Goal: Task Accomplishment & Management: Manage account settings

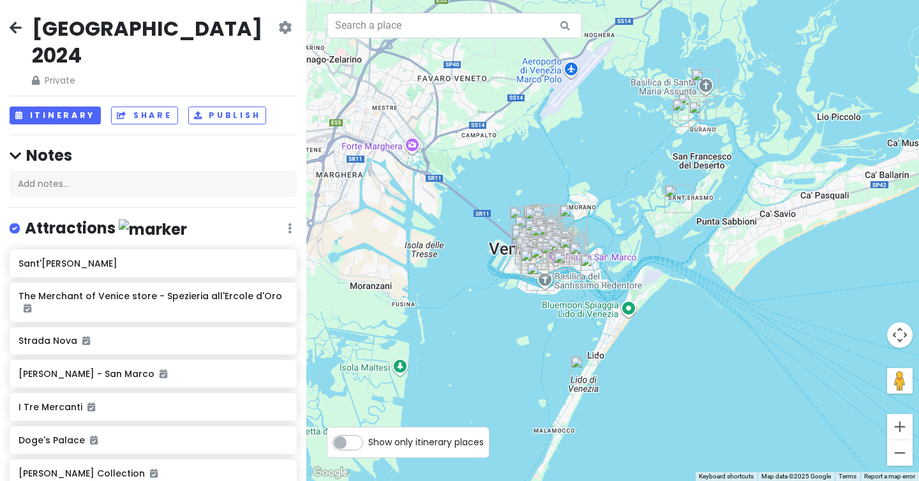
click at [19, 28] on icon at bounding box center [16, 27] width 12 height 10
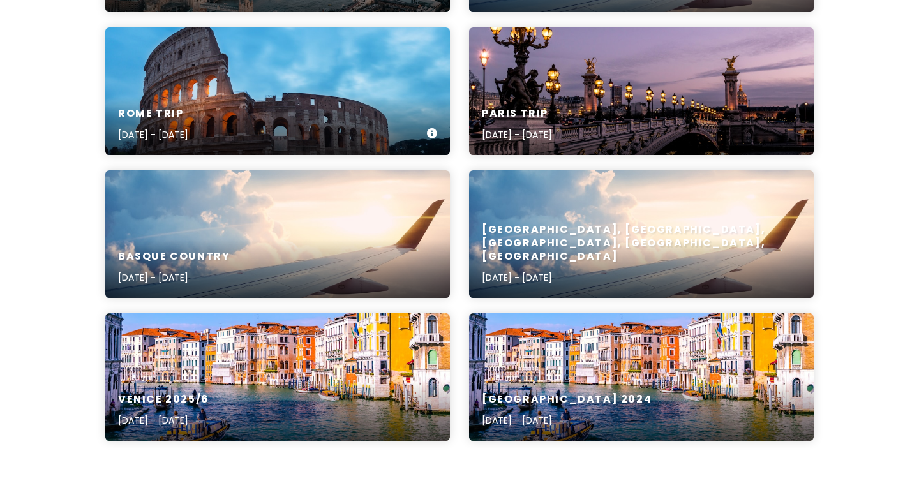
scroll to position [468, 0]
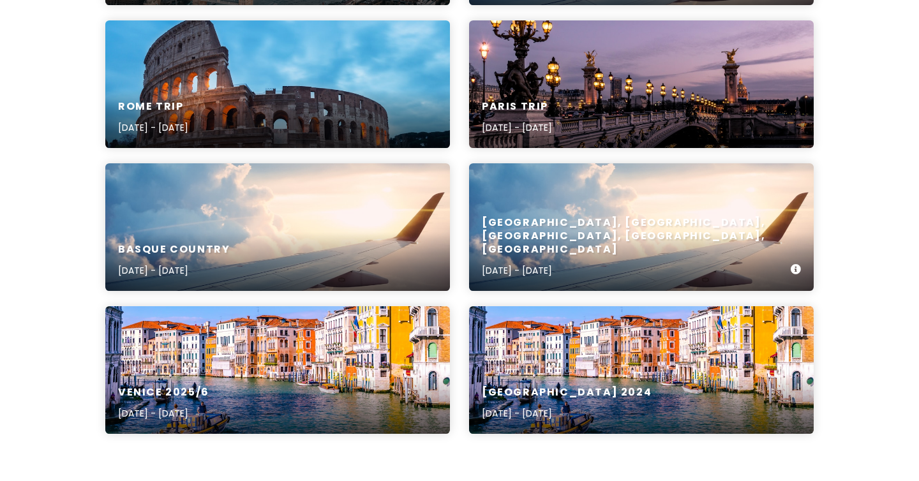
click at [581, 209] on div "[GEOGRAPHIC_DATA], [GEOGRAPHIC_DATA], [GEOGRAPHIC_DATA], [GEOGRAPHIC_DATA], [GE…" at bounding box center [641, 227] width 345 height 128
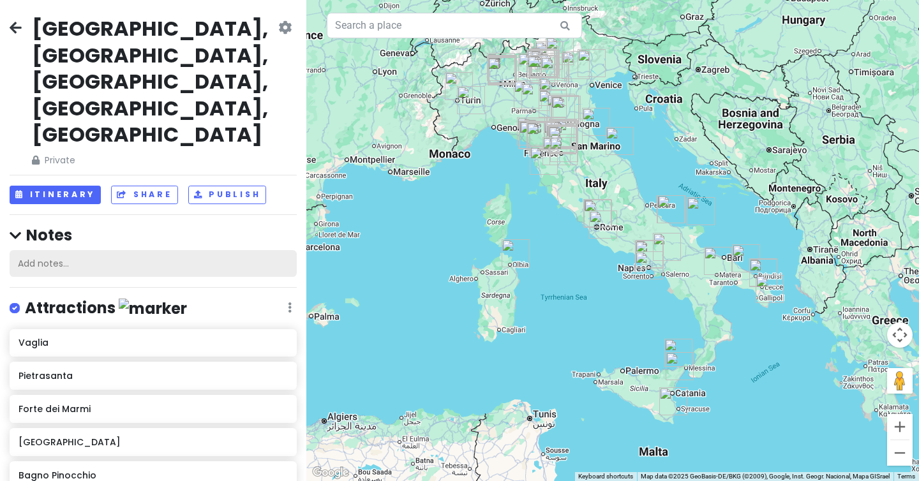
click at [105, 250] on div "Add notes..." at bounding box center [153, 263] width 287 height 27
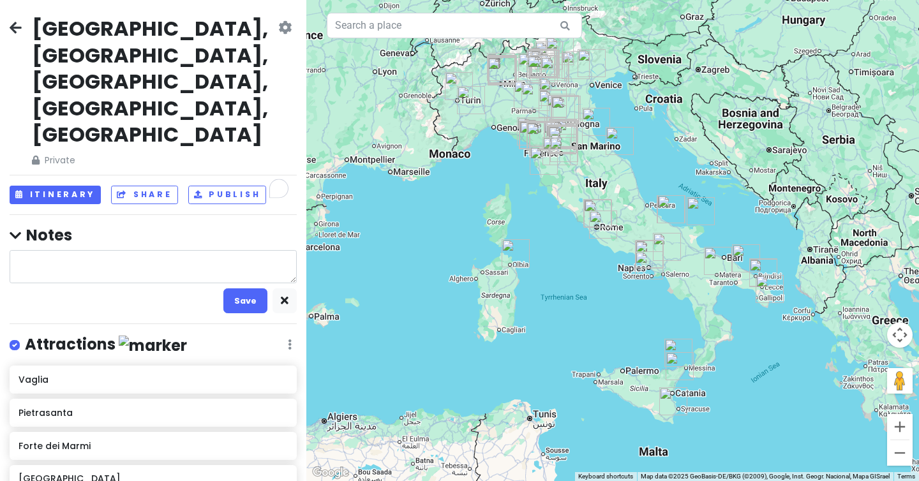
type textarea "x"
type textarea "c"
type textarea "x"
type textarea "cu"
type textarea "x"
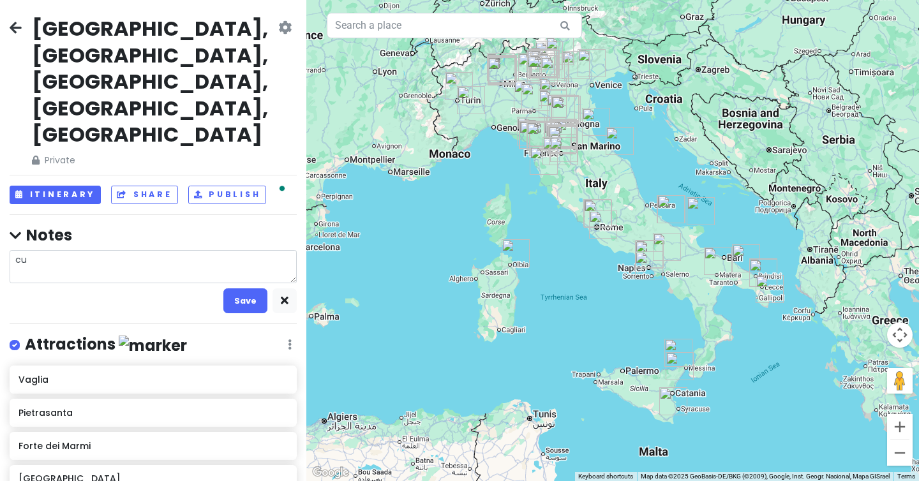
type textarea "cup"
type textarea "x"
type textarea "cupr"
type textarea "x"
type textarea "cupra"
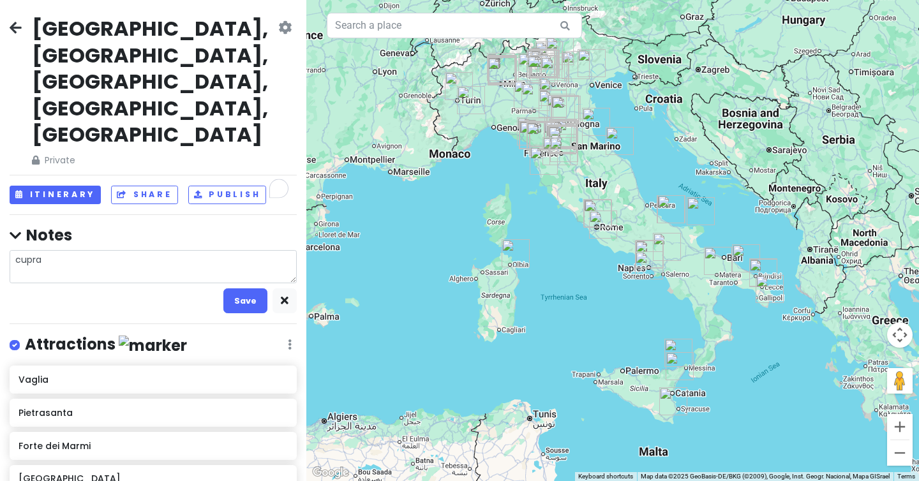
type textarea "x"
type textarea "cupr"
type textarea "x"
type textarea "cup"
type textarea "x"
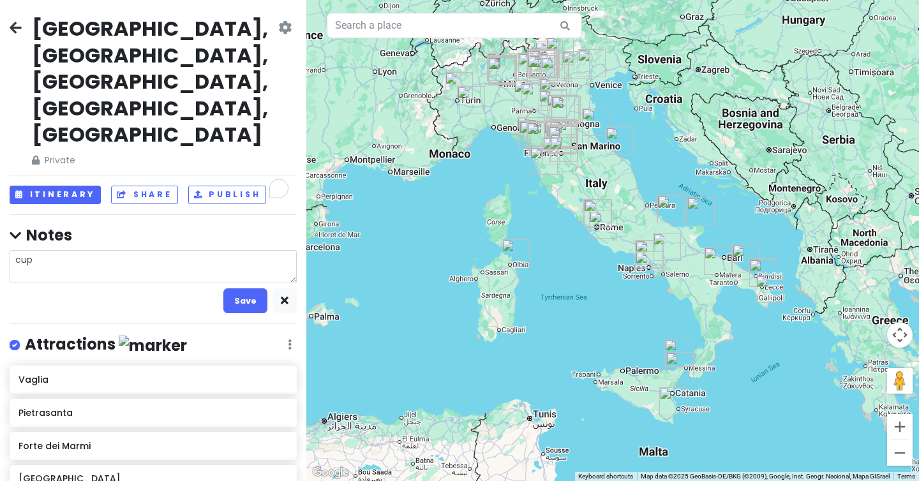
type textarea "cu"
type textarea "x"
type textarea "c"
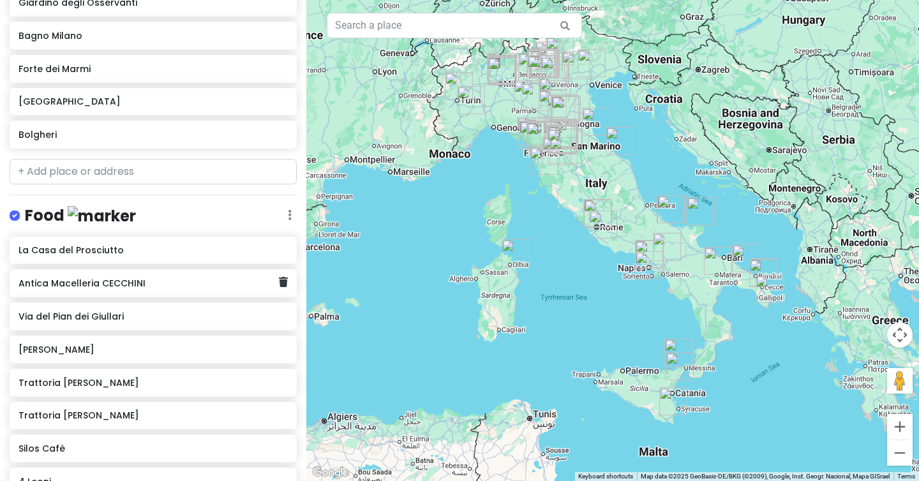
scroll to position [1346, 0]
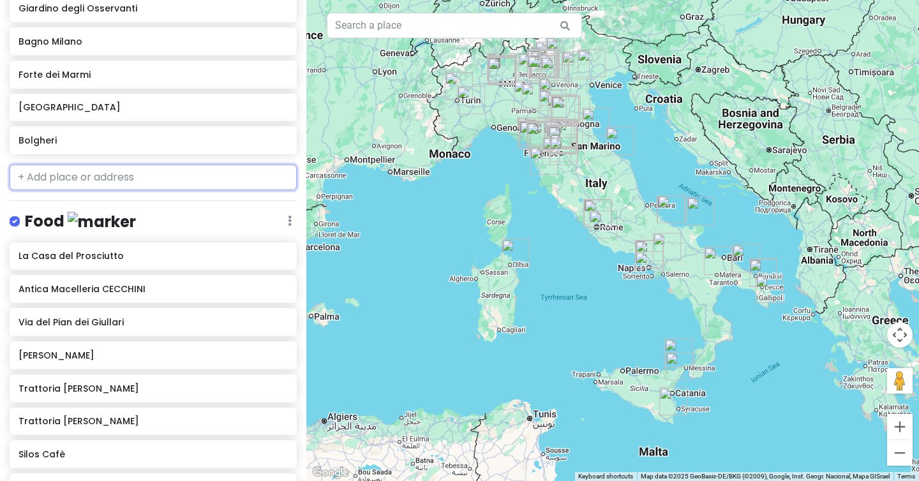
click at [40, 165] on input "text" at bounding box center [153, 178] width 287 height 26
paste input "Cupramontana"
type input "Cupramontana"
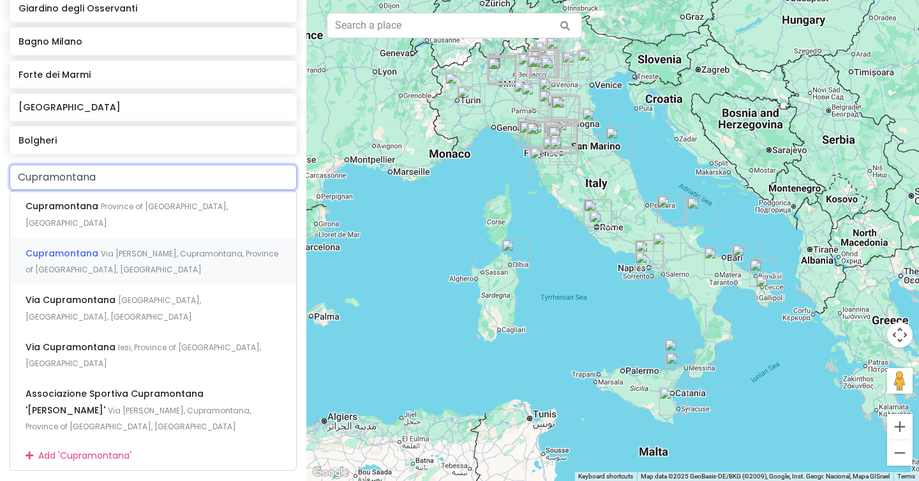
click at [97, 237] on div "Cupramontana Via [PERSON_NAME], Cupramontana, Province of [GEOGRAPHIC_DATA], [G…" at bounding box center [153, 260] width 286 height 47
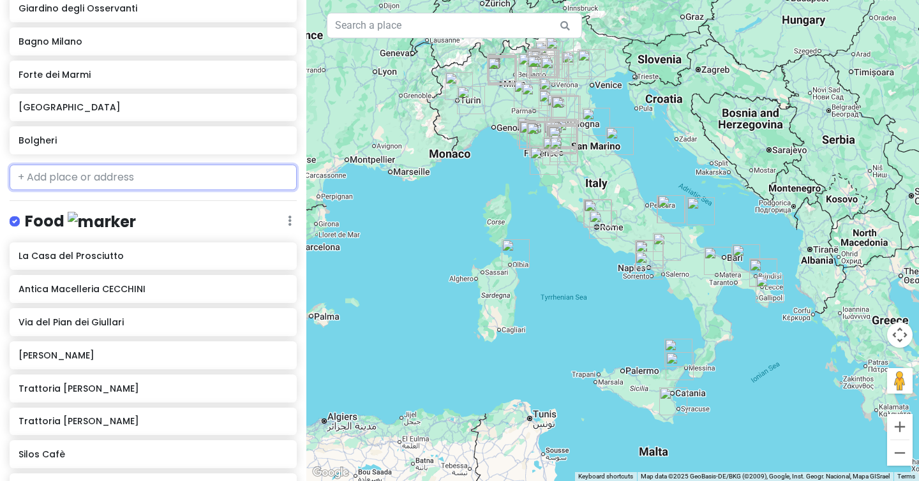
scroll to position [1379, 0]
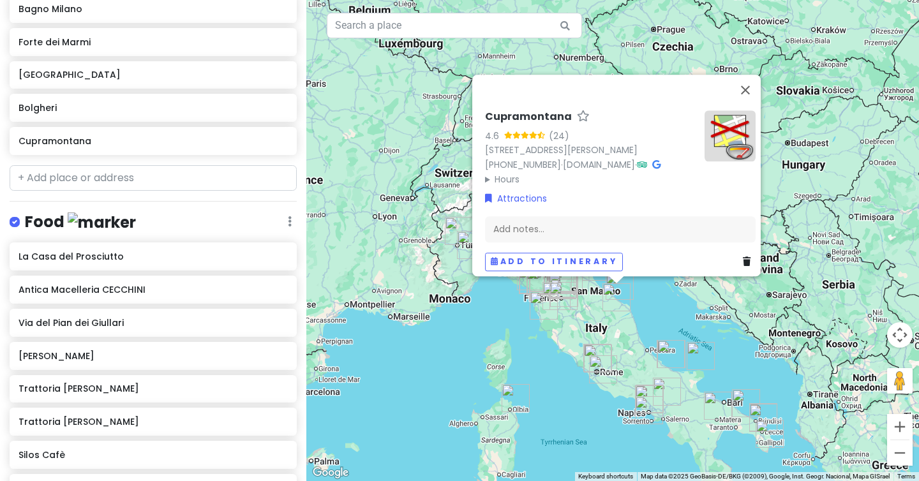
click at [719, 110] on img at bounding box center [730, 135] width 51 height 51
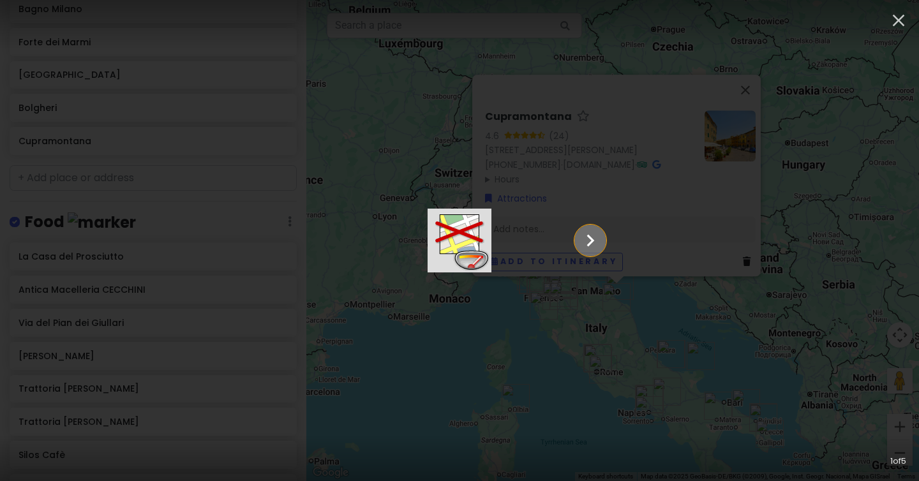
click at [602, 237] on icon "Show slide 2 of 5" at bounding box center [590, 240] width 24 height 31
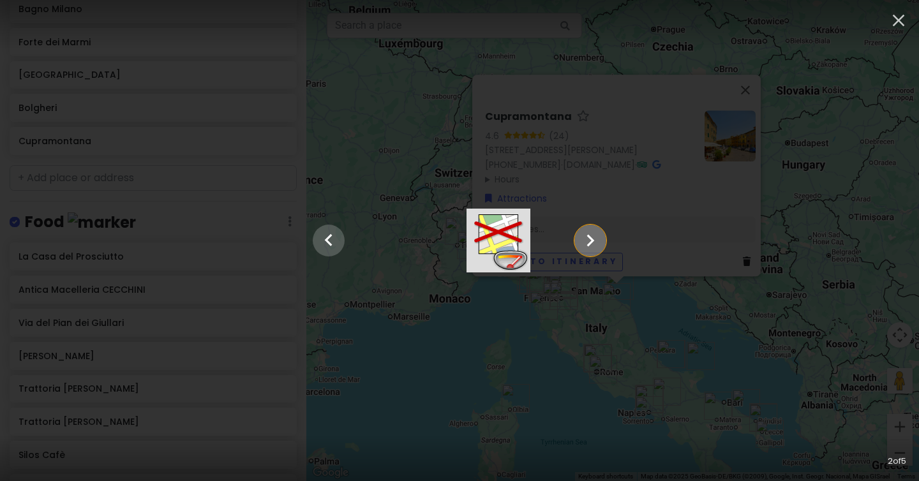
click at [602, 237] on icon "Show slide 3 of 5" at bounding box center [590, 240] width 24 height 31
click at [602, 237] on icon "Show slide 4 of 5" at bounding box center [590, 240] width 24 height 31
click at [602, 237] on icon "Show slide 5 of 5" at bounding box center [590, 240] width 24 height 31
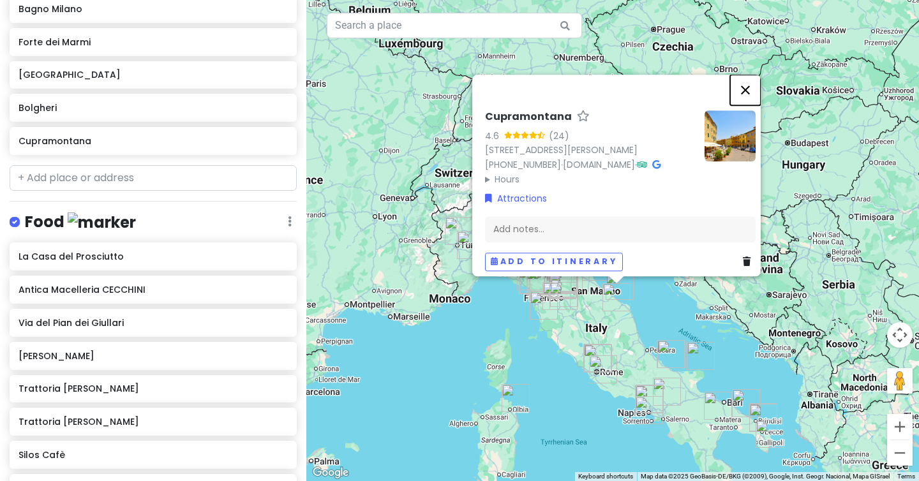
click at [754, 75] on button "Close" at bounding box center [745, 90] width 31 height 31
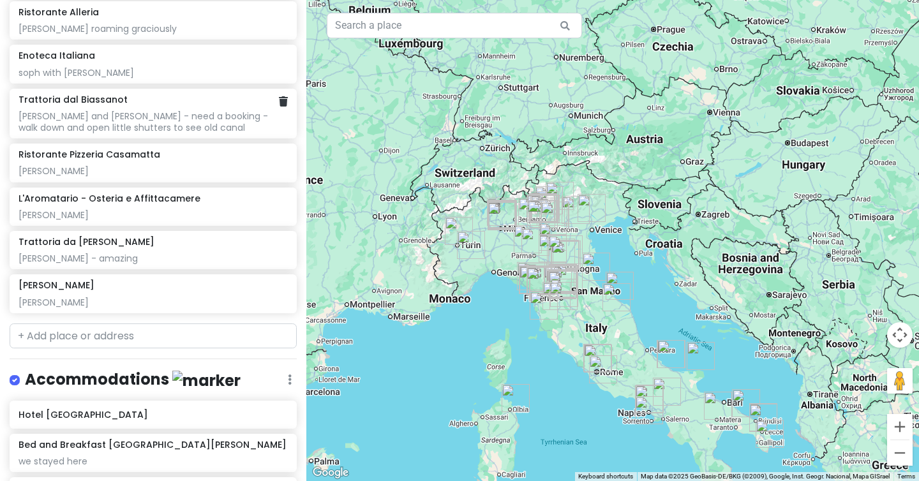
scroll to position [6965, 0]
click at [43, 323] on input "text" at bounding box center [153, 336] width 287 height 26
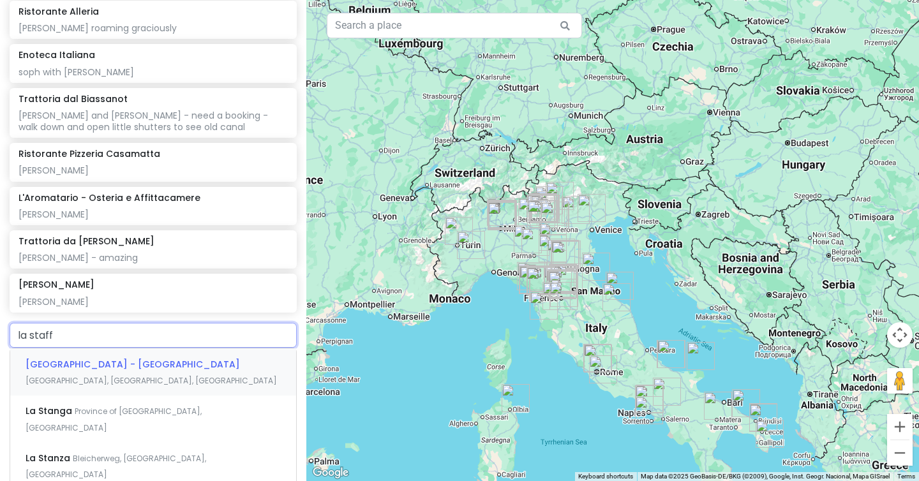
type input "la staffa"
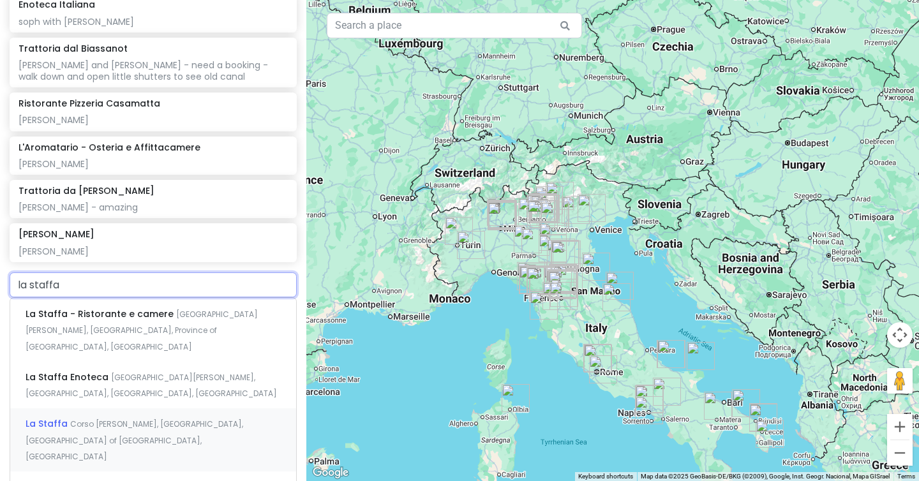
scroll to position [7023, 0]
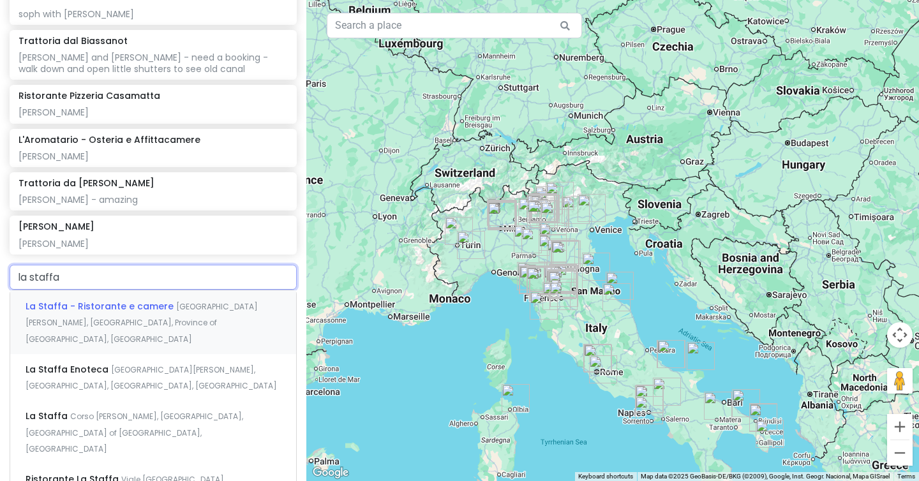
click at [145, 300] on span "La Staffa - Ristorante e camere" at bounding box center [101, 306] width 151 height 13
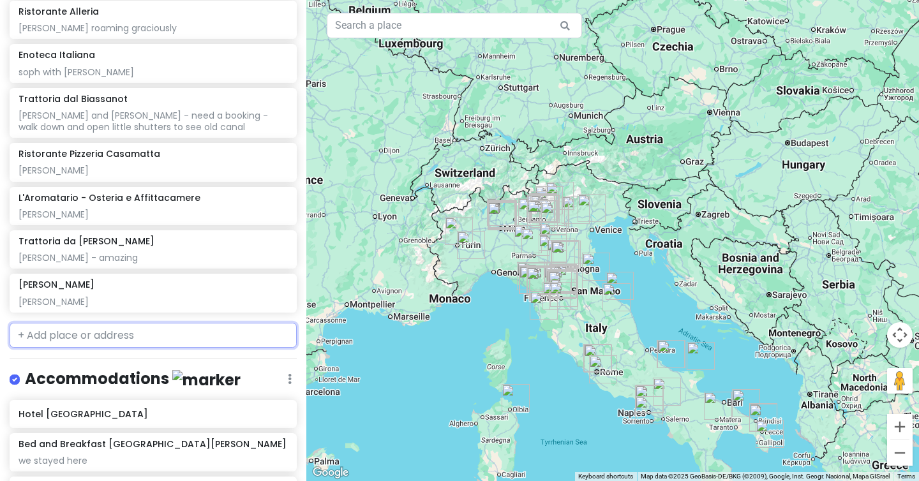
scroll to position [6998, 0]
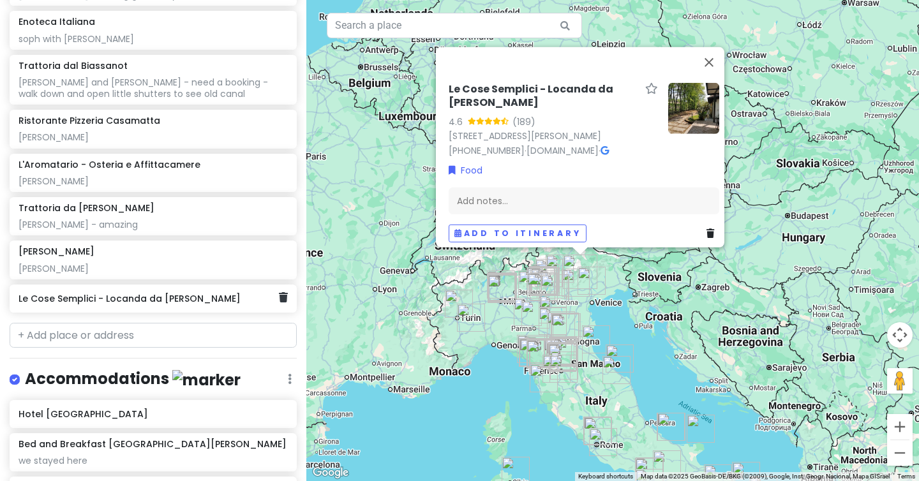
click at [144, 293] on h6 "Le Cose Semplici - Locanda da [PERSON_NAME]" at bounding box center [149, 298] width 260 height 11
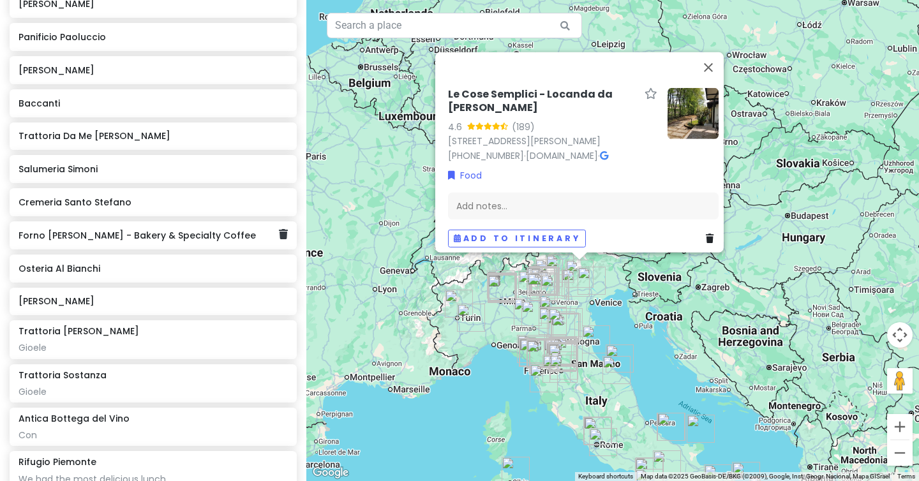
scroll to position [4714, 0]
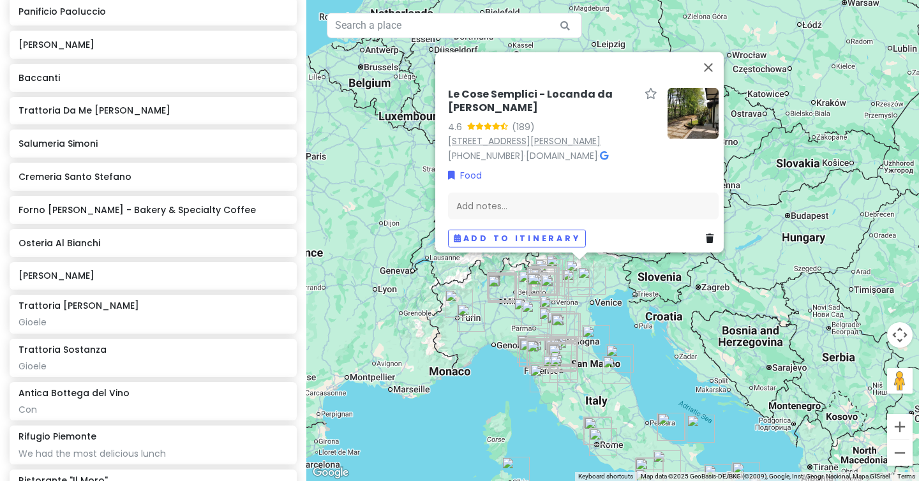
click at [551, 135] on link "[STREET_ADDRESS][PERSON_NAME]" at bounding box center [524, 141] width 153 height 13
click at [714, 54] on button "Close" at bounding box center [708, 67] width 31 height 31
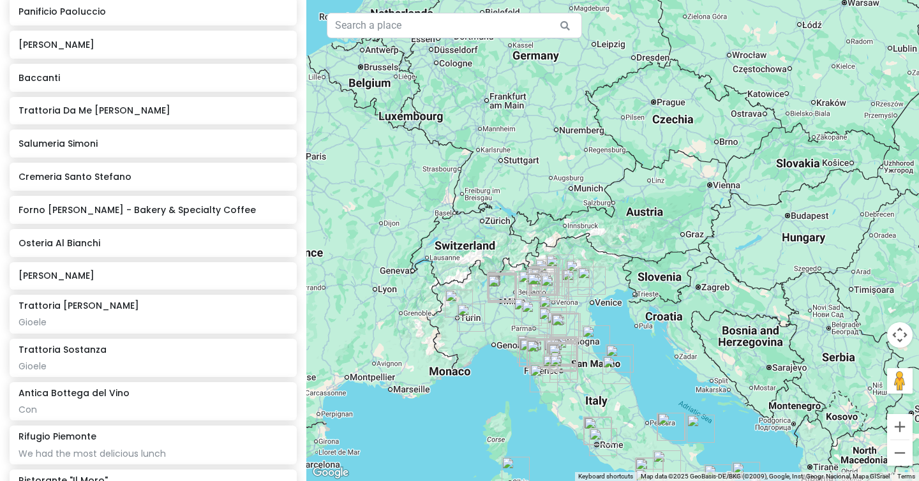
click at [576, 265] on img "Le Cose Semplici - Locanda da Paolo" at bounding box center [579, 274] width 28 height 28
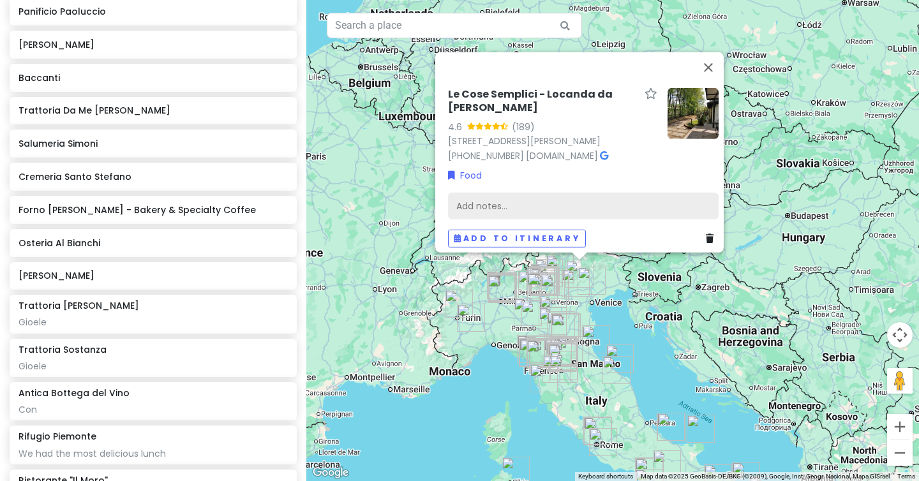
click at [543, 193] on div "Add notes..." at bounding box center [583, 206] width 271 height 27
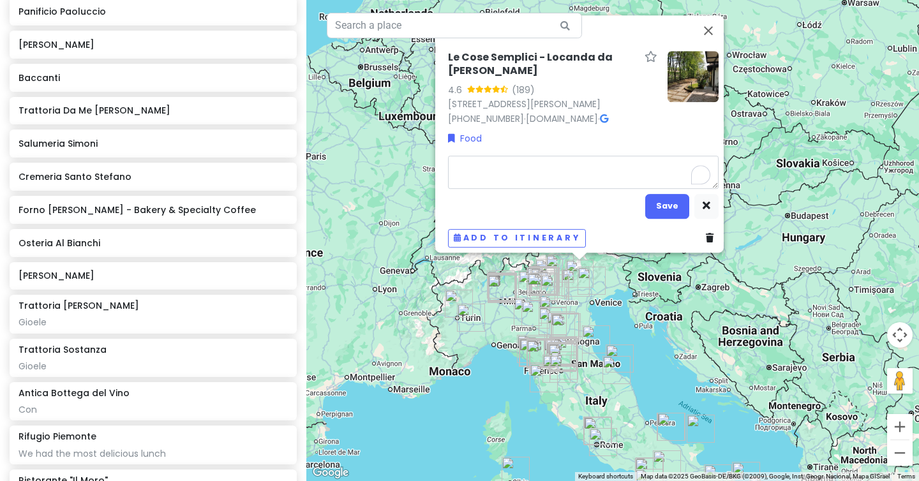
type textarea "x"
type textarea "p"
type textarea "x"
type textarea "po"
type textarea "x"
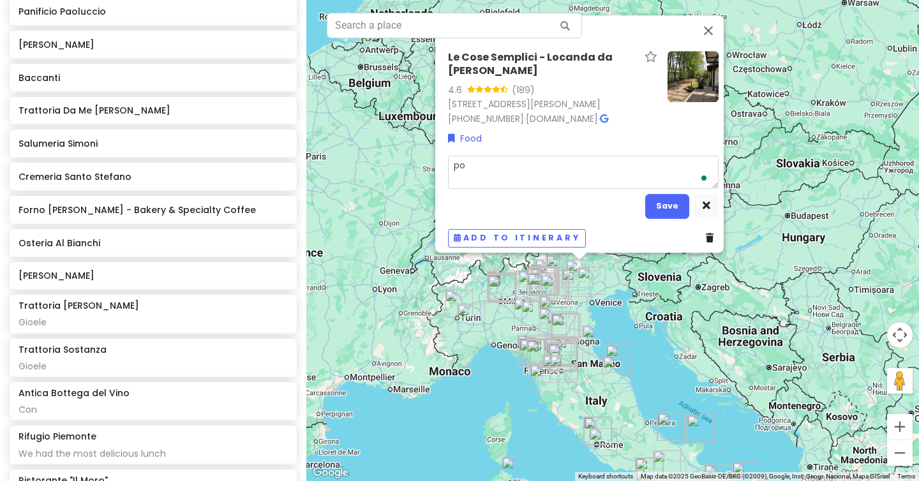
type textarea "pos"
type textarea "x"
type textarea "poss"
type textarea "x"
type textarea "possi"
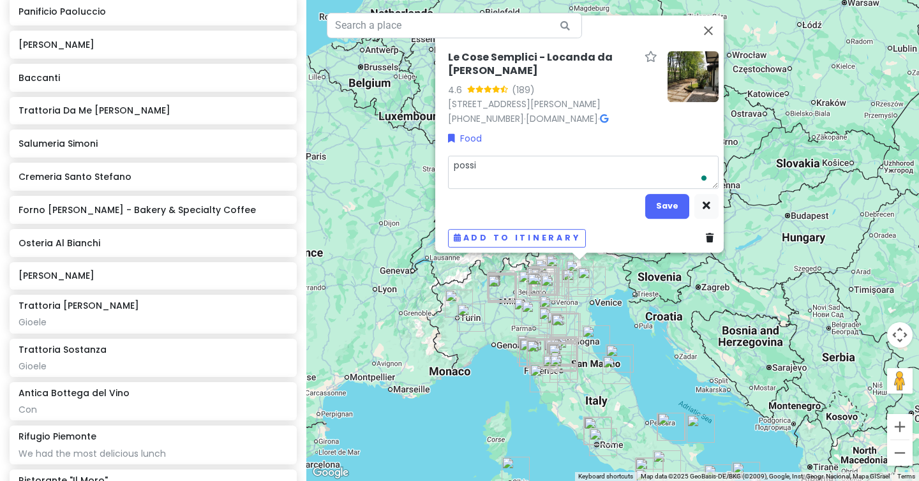
type textarea "x"
type textarea "possib"
type textarea "x"
type textarea "possibl"
type textarea "x"
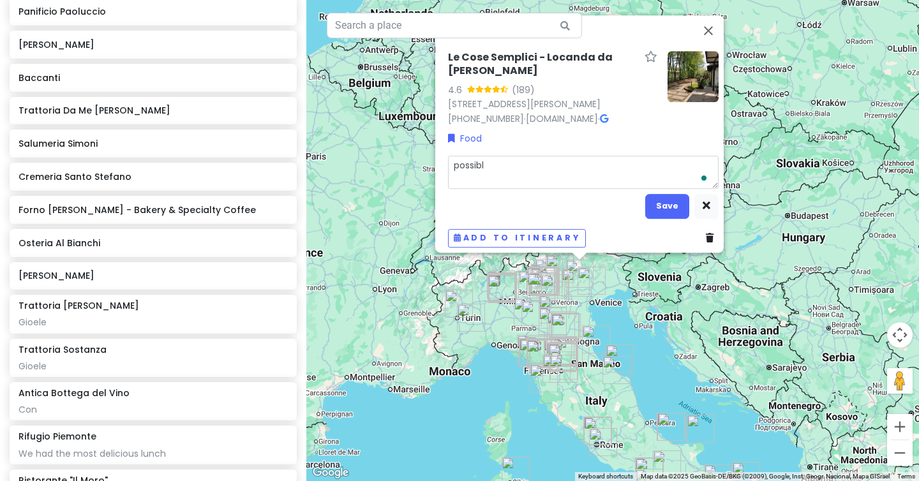
type textarea "possibly"
type textarea "x"
type textarea "possibly"
type textarea "x"
type textarea "possibly s"
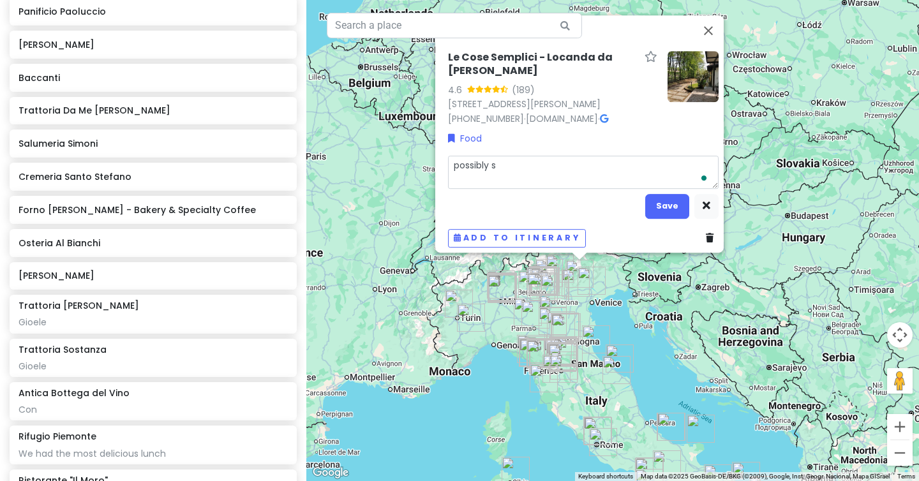
type textarea "x"
type textarea "possibly si"
type textarea "x"
type textarea "possibly sil"
type textarea "x"
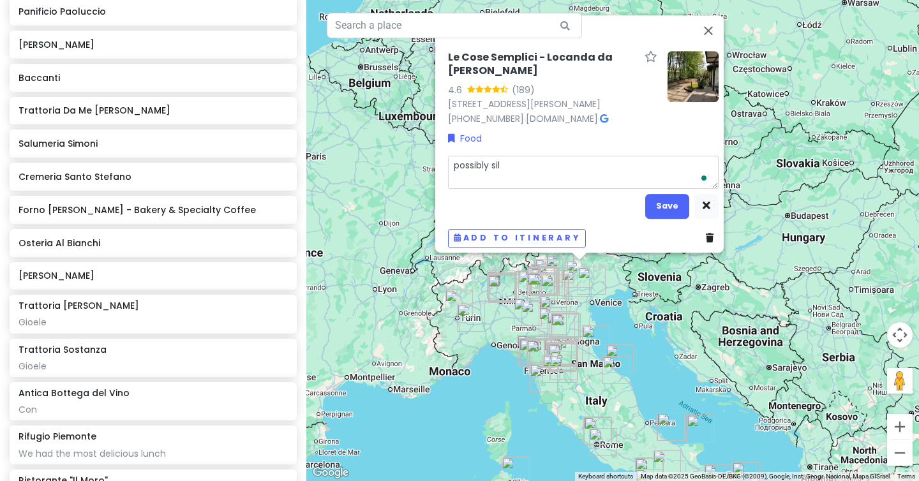
type textarea "possibly silv"
type textarea "x"
type textarea "possibly silvi"
type textarea "x"
type textarea "possibly [PERSON_NAME]"
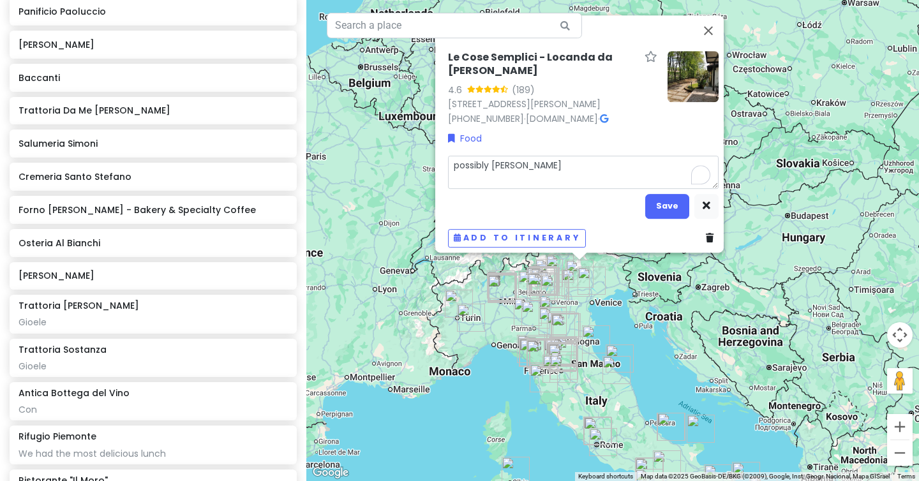
type textarea "x"
type textarea "possibly [PERSON_NAME]"
type textarea "x"
type textarea "possibly [PERSON_NAME]"
type textarea "x"
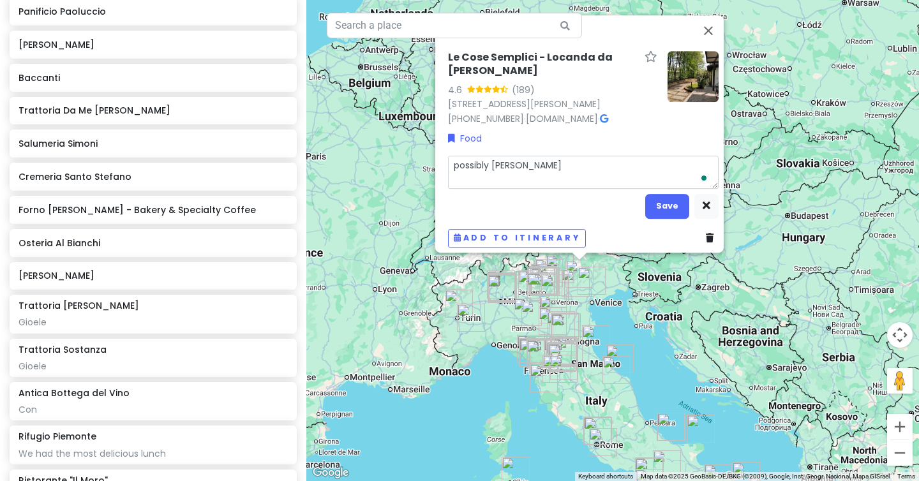
type textarea "possibly [PERSON_NAME]"
type textarea "x"
type textarea "possibly [PERSON_NAME] but"
type textarea "x"
type textarea "possibly [PERSON_NAME] but"
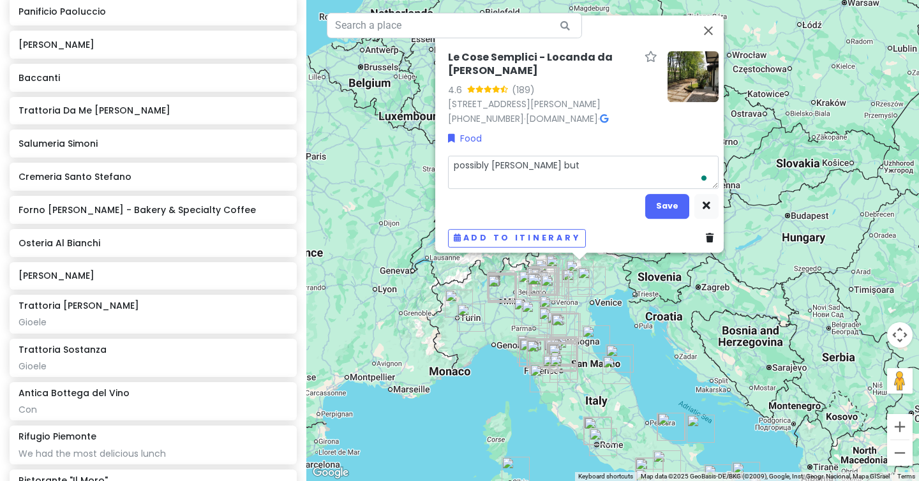
type textarea "x"
type textarea "possibly [PERSON_NAME] but w"
type textarea "x"
type textarea "possibly [PERSON_NAME] but wr"
type textarea "x"
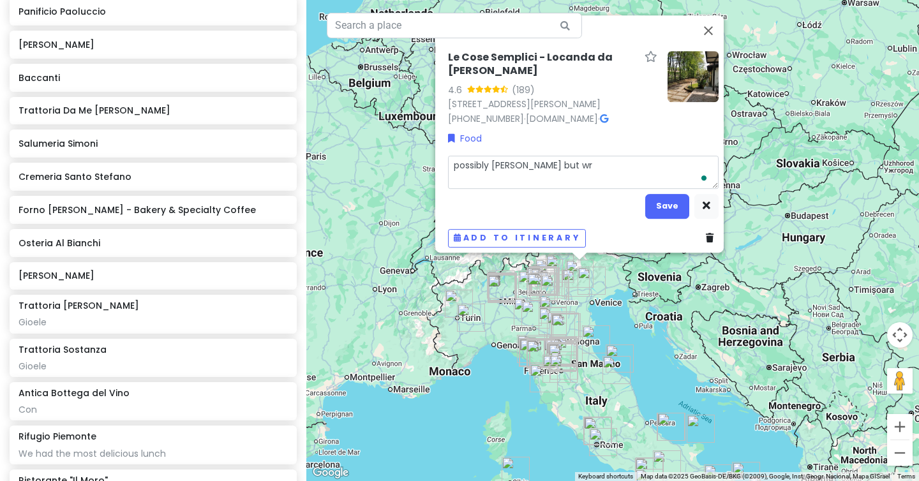
type textarea "possibly [PERSON_NAME] but wro"
type textarea "x"
type textarea "possibly [PERSON_NAME] but wron"
type textarea "x"
type textarea "possibly [PERSON_NAME] but wrong"
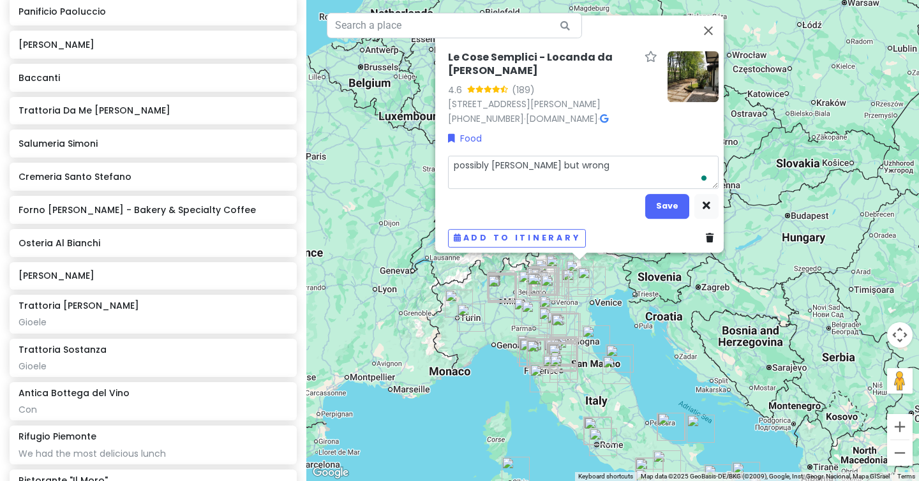
type textarea "x"
type textarea "possibly [PERSON_NAME] but wrong"
type textarea "x"
type textarea "possibly [PERSON_NAME] but wrong l"
type textarea "x"
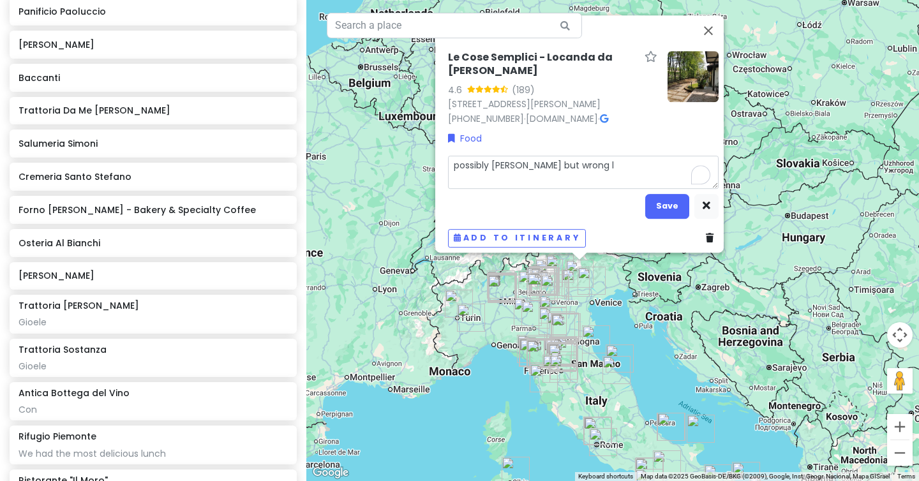
type textarea "possibly [PERSON_NAME] but wrong lo"
type textarea "x"
type textarea "possibly [PERSON_NAME] but wrong log"
type textarea "x"
type textarea "possibly [PERSON_NAME] but wrong logo"
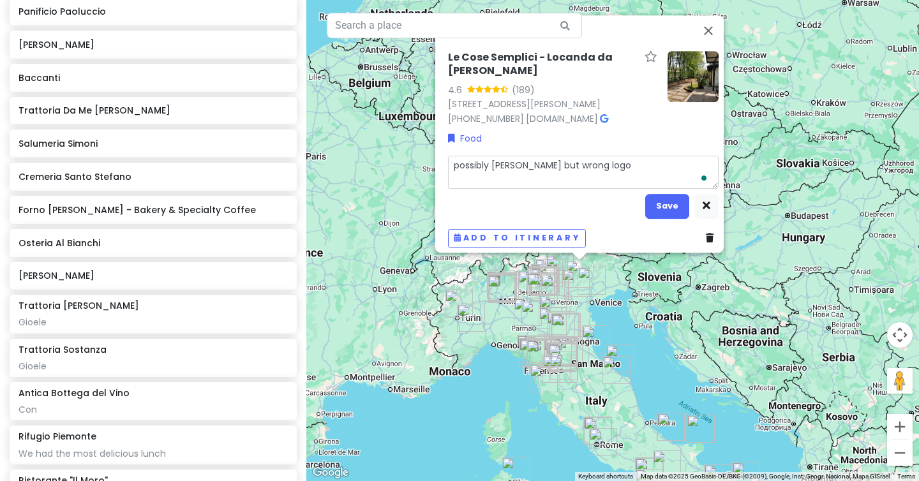
type textarea "x"
type textarea "possibly [PERSON_NAME] but wrong logo"
type textarea "x"
type textarea "possibly [PERSON_NAME] but wrong logo l"
type textarea "x"
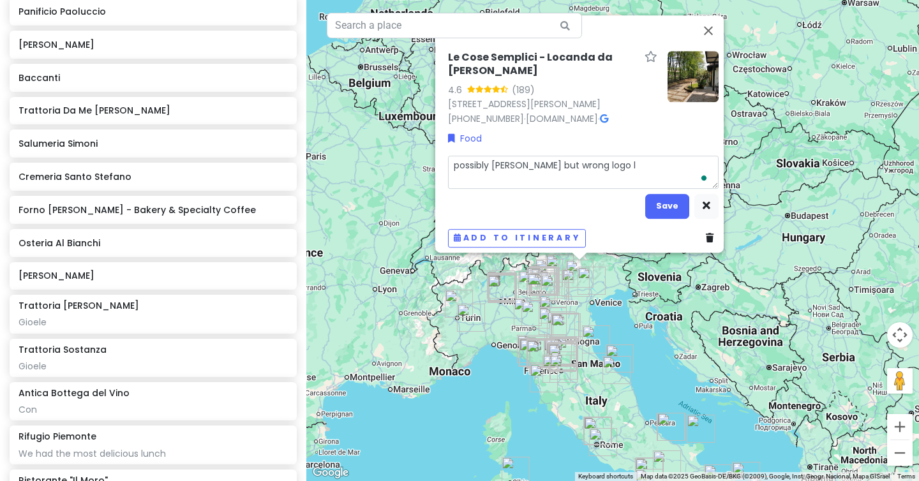
type textarea "possibly [PERSON_NAME] but wrong logo la"
type textarea "x"
type textarea "possibly [PERSON_NAME] but wrong logo la"
type textarea "x"
type textarea "possibly [PERSON_NAME] but wrong logo la s"
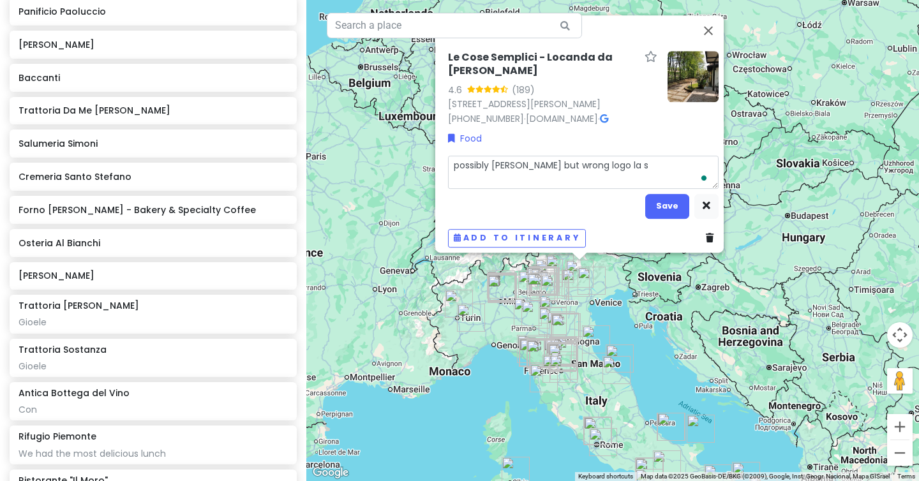
type textarea "x"
type textarea "possibly [PERSON_NAME] but wrong logo la st"
type textarea "x"
type textarea "possibly [PERSON_NAME] but wrong logo la sta"
type textarea "x"
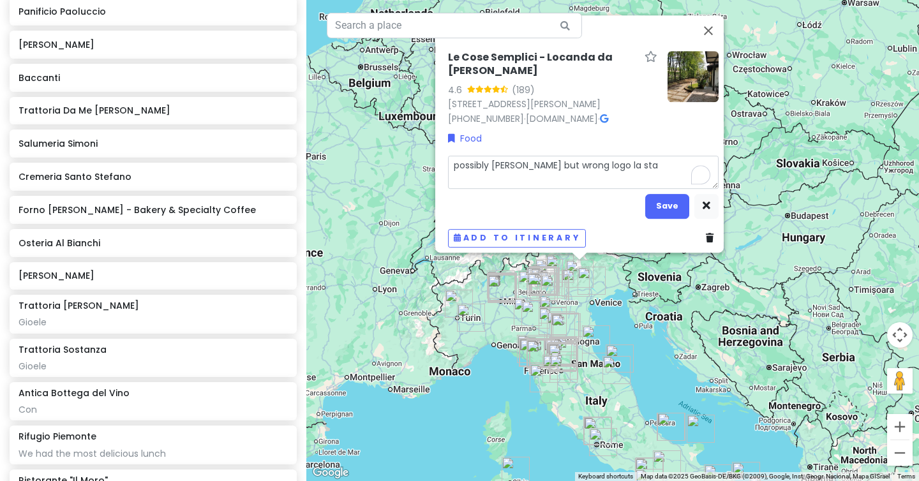
type textarea "possibly [PERSON_NAME] but wrong logo la staf"
type textarea "x"
type textarea "possibly [PERSON_NAME] but wrong logo la staff"
type textarea "x"
type textarea "possibly [PERSON_NAME] but wrong logo la staffa"
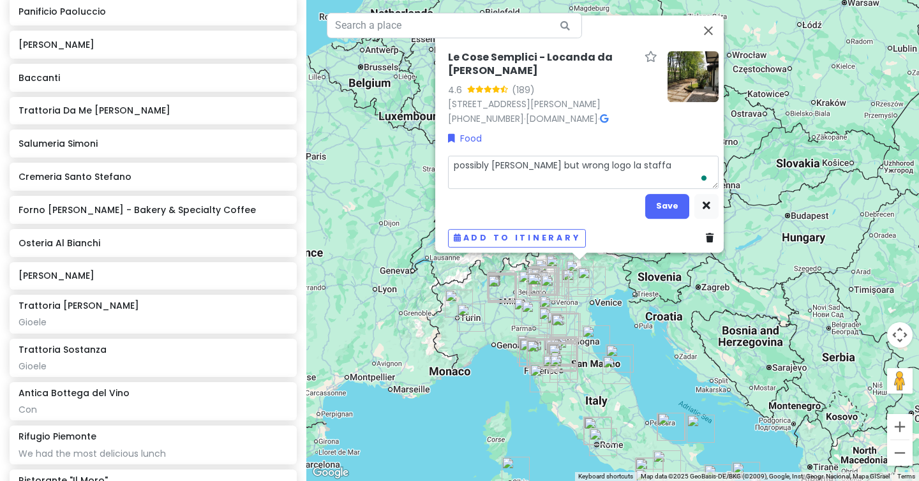
type textarea "x"
type textarea "possibly [PERSON_NAME] but wrong logo la staffa w"
type textarea "x"
type textarea "possibly [PERSON_NAME] but wrong logo la staffa wi"
type textarea "x"
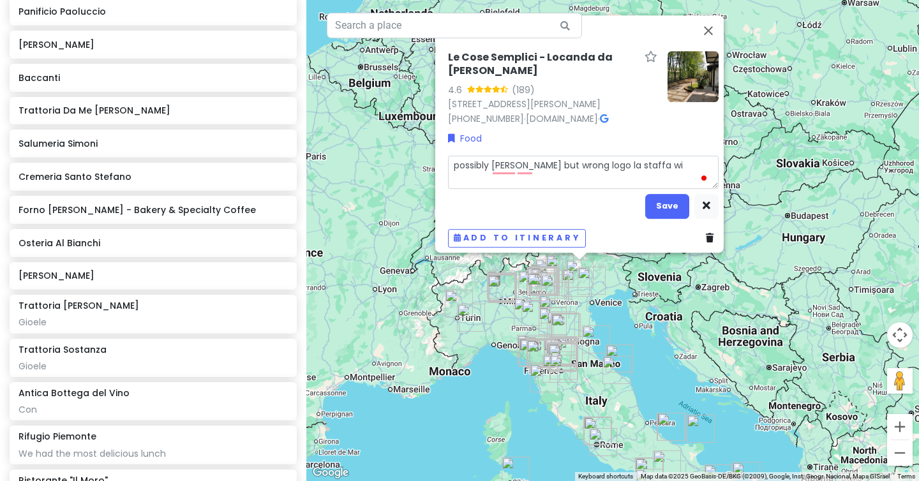
type textarea "possibly [PERSON_NAME] but wrong logo la staffa win"
type textarea "x"
type textarea "possibly [PERSON_NAME] but wrong logo la staffa wine"
type textarea "x"
type textarea "possibly [PERSON_NAME] but wrong logo la staffa wines"
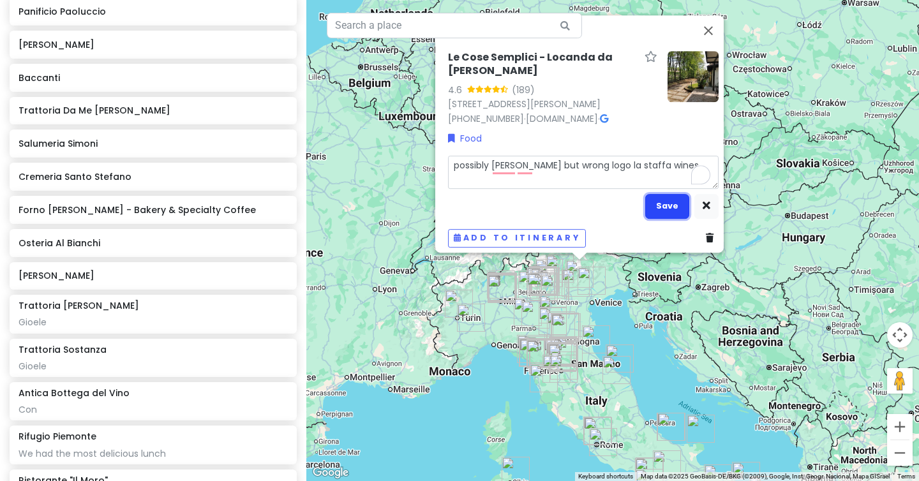
click at [671, 207] on button "Save" at bounding box center [667, 206] width 44 height 25
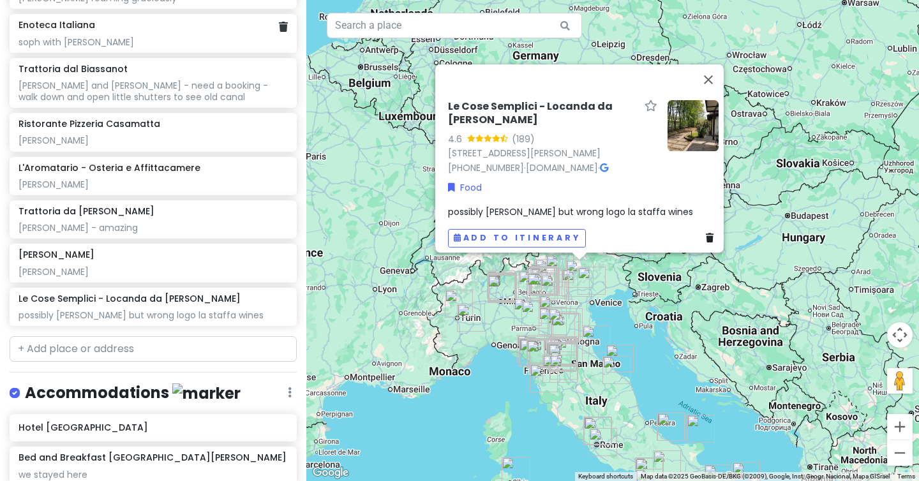
scroll to position [7008, 0]
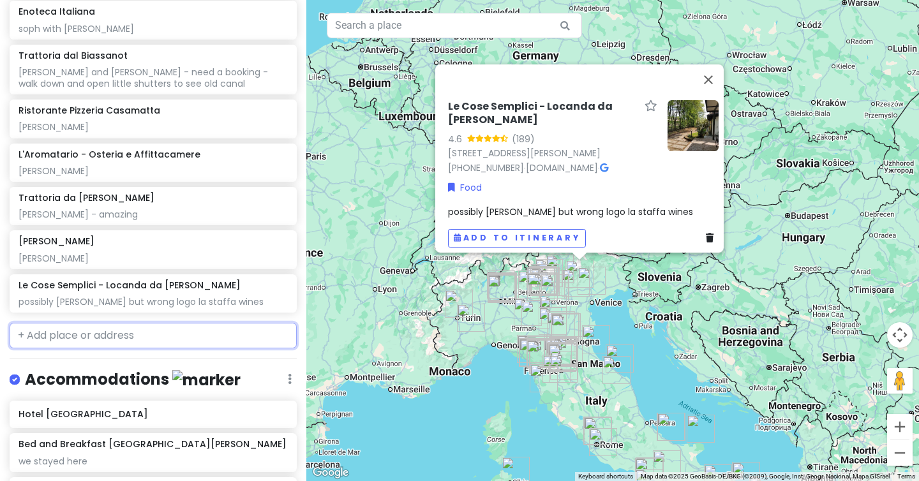
click at [121, 323] on input "text" at bounding box center [153, 336] width 287 height 26
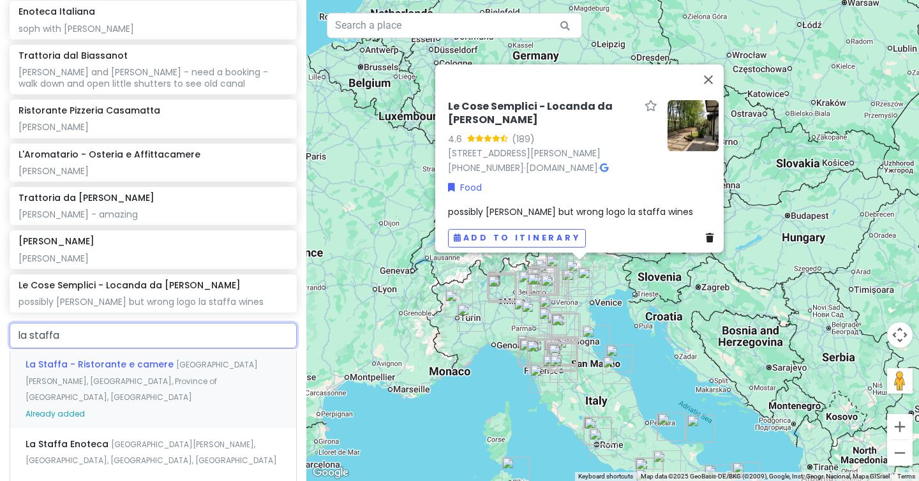
type input "la staffa w"
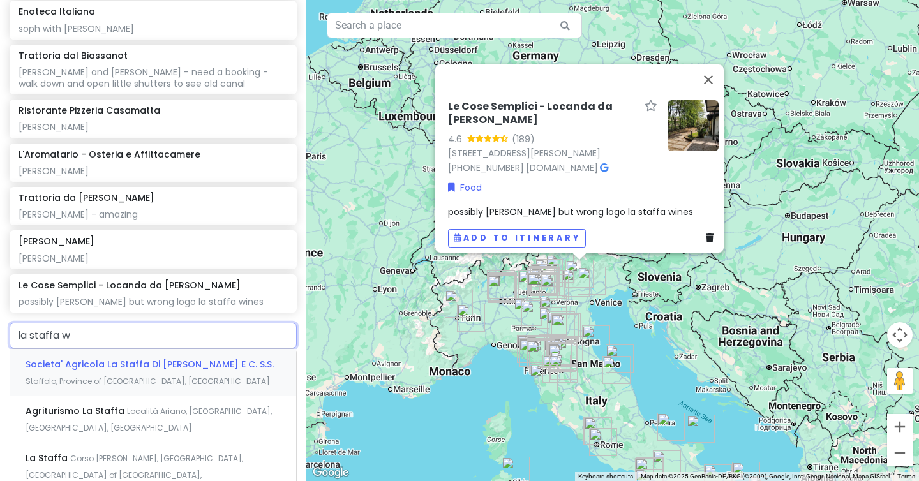
click at [114, 376] on span "Staffolo, Province of [GEOGRAPHIC_DATA], [GEOGRAPHIC_DATA]" at bounding box center [148, 381] width 244 height 11
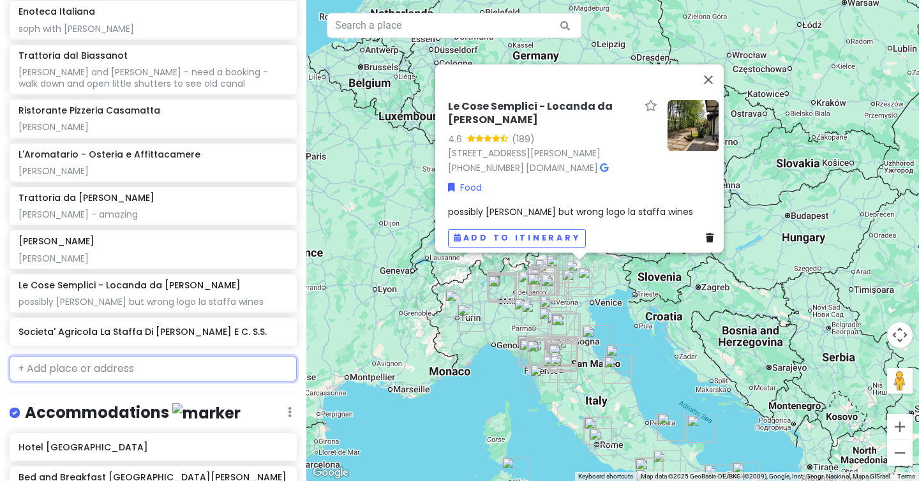
scroll to position [7041, 0]
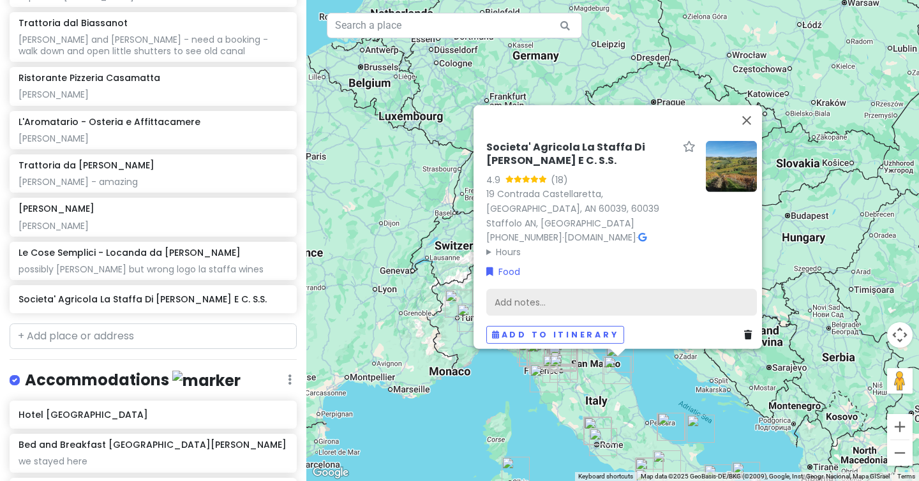
click at [521, 294] on div "Add notes..." at bounding box center [621, 302] width 271 height 27
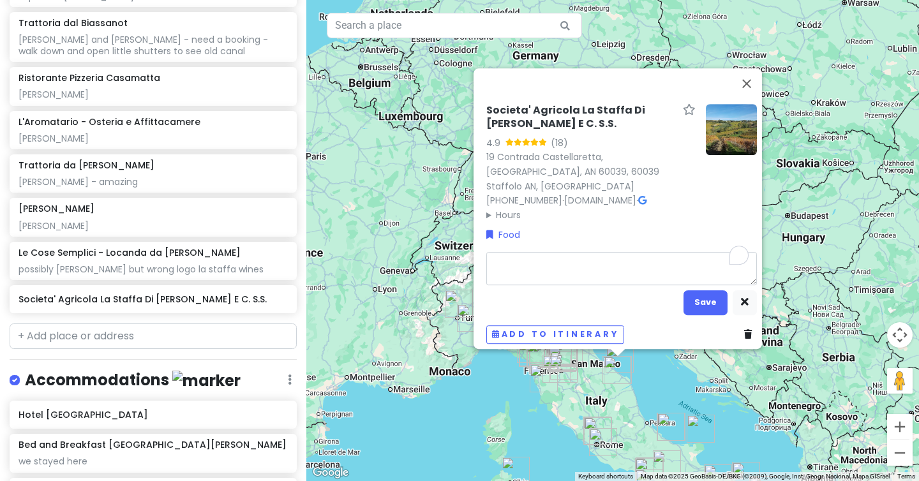
type textarea "x"
type textarea "m"
type textarea "x"
type textarea "ma"
type textarea "x"
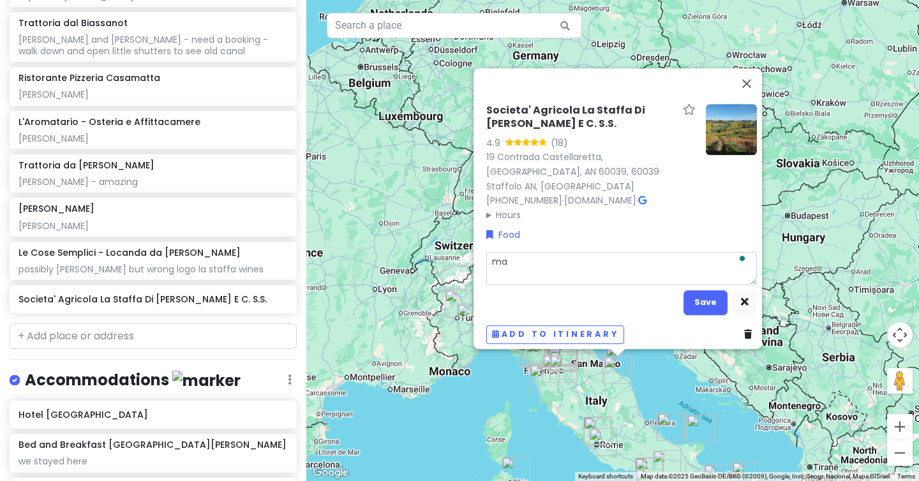
type textarea "may"
type textarea "x"
type textarea "mayb"
type textarea "x"
type textarea "mayb"
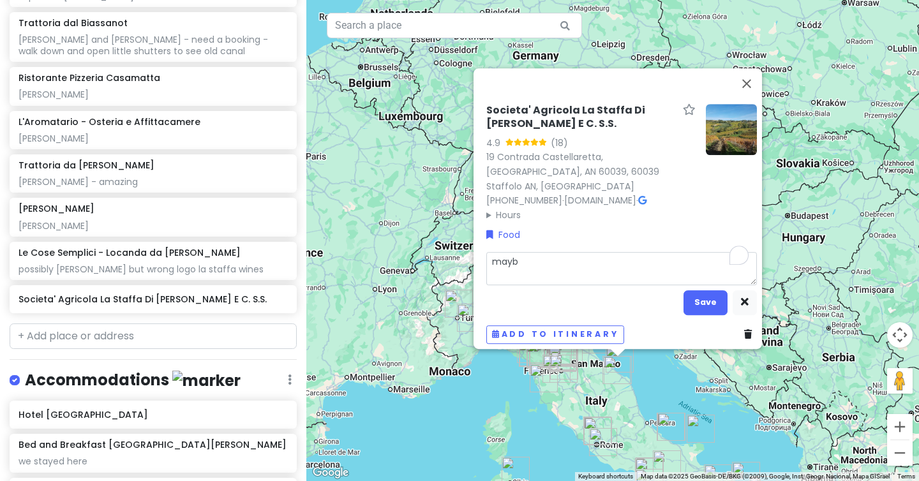
type textarea "x"
type textarea "mayb"
type textarea "x"
type textarea "maybe"
type textarea "x"
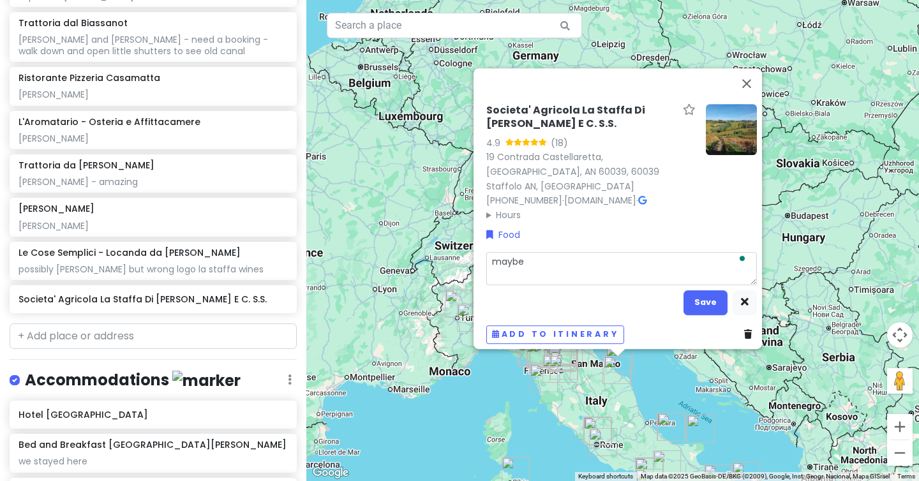
type textarea "maybe"
type textarea "x"
type textarea "maybe r"
type textarea "x"
type textarea "maybe ro"
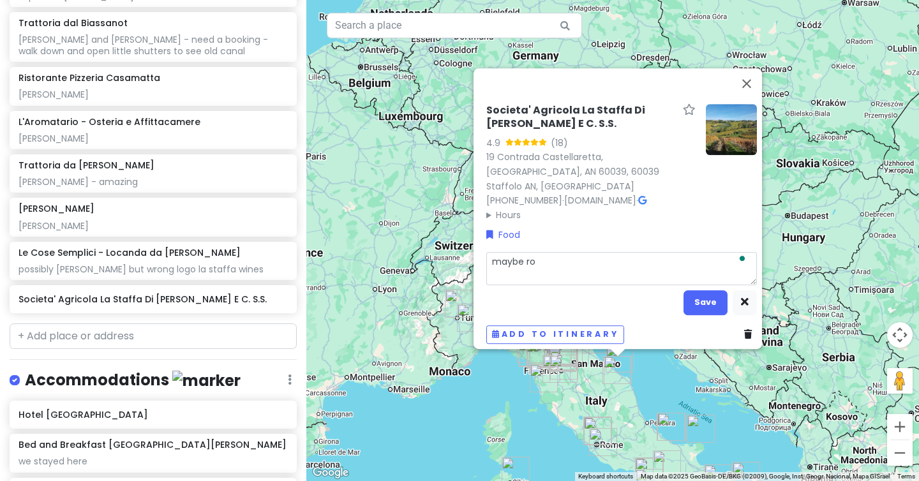
type textarea "x"
type textarea "maybe roa"
type textarea "x"
type textarea "maybe roam"
type textarea "x"
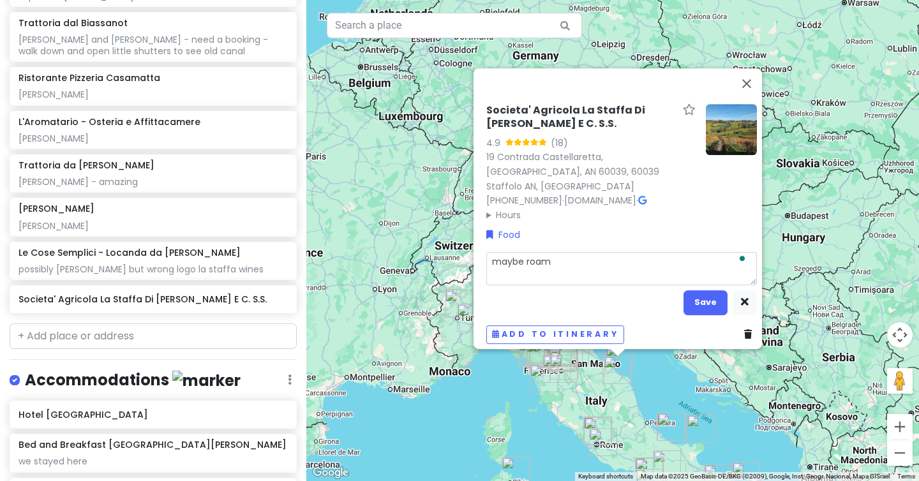
type textarea "maybe roami"
type textarea "x"
type textarea "maybe roamin"
type textarea "x"
type textarea "maybe roaming"
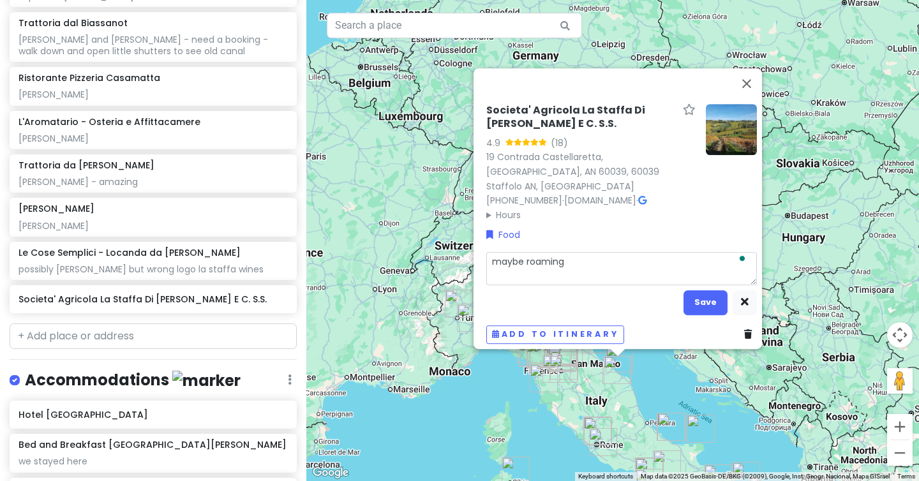
type textarea "x"
type textarea "maybe roaming"
type textarea "x"
type textarea "maybe roaming g"
type textarea "x"
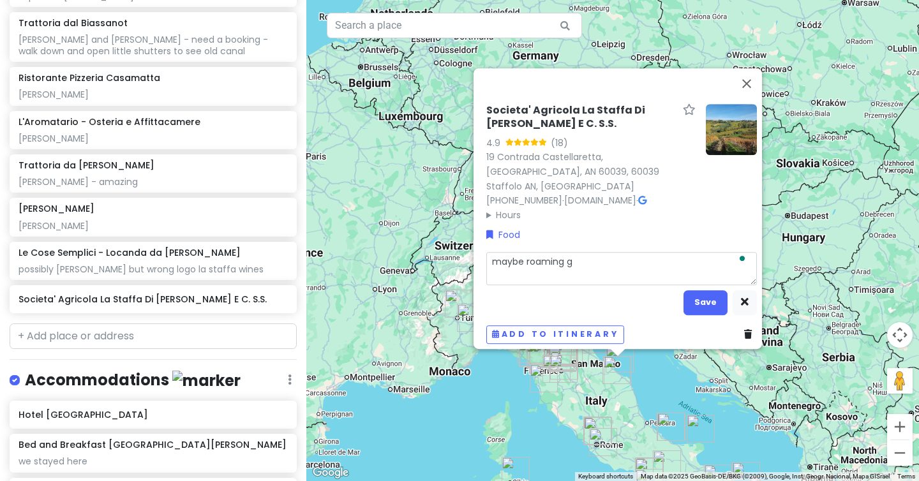
type textarea "maybe roaming gr"
type textarea "x"
type textarea "maybe roaming gra"
type textarea "x"
type textarea "maybe roaming grac"
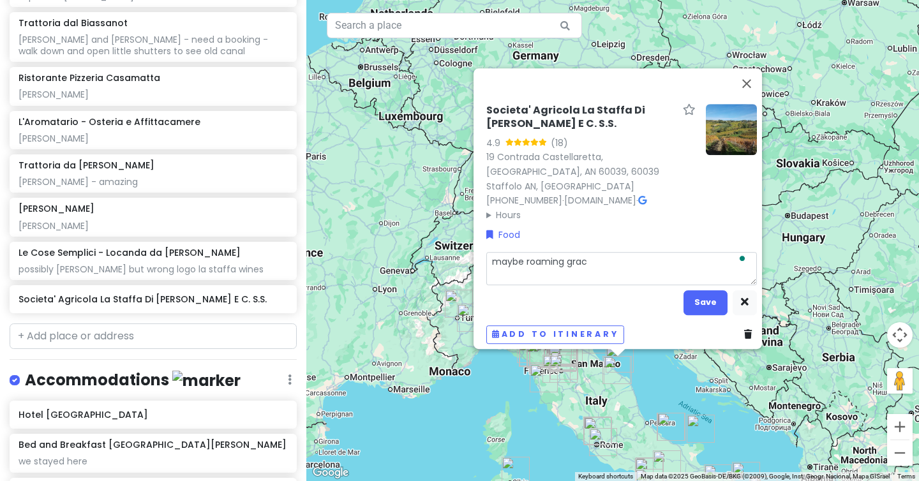
type textarea "x"
type textarea "maybe roaming graci"
type textarea "x"
type textarea "maybe roaming gracio"
type textarea "x"
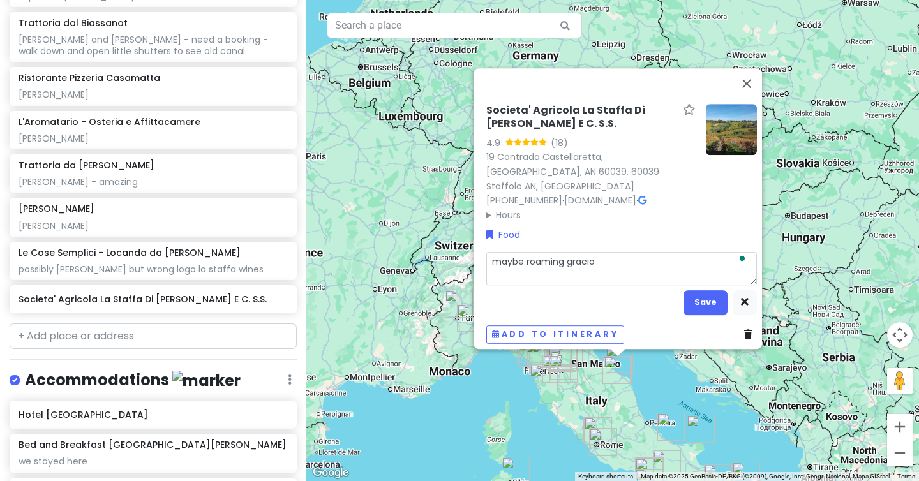
type textarea "maybe roaming graciou"
type textarea "x"
type textarea "maybe roaming gracious"
type textarea "x"
type textarea "maybe roaming graciousl"
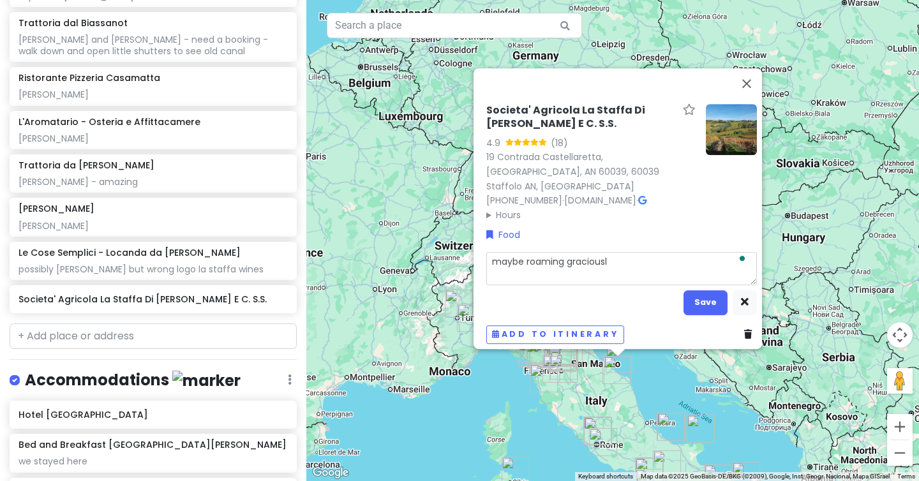
type textarea "x"
type textarea "maybe roaming graciously"
click at [84, 324] on input "text" at bounding box center [153, 337] width 287 height 26
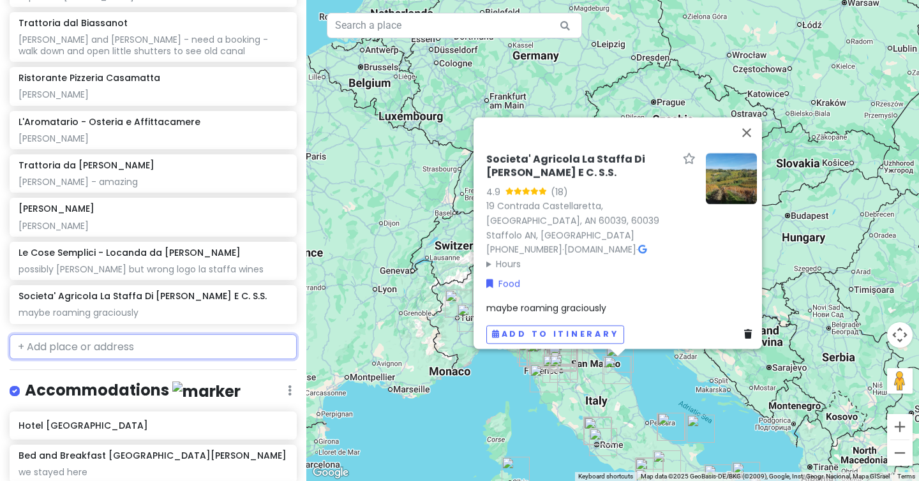
scroll to position [7052, 0]
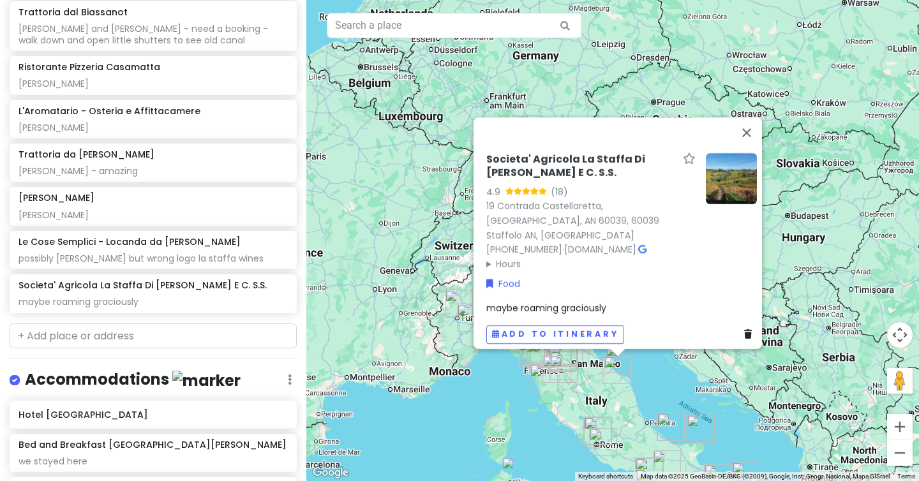
click at [607, 301] on div "maybe roaming graciously" at bounding box center [621, 308] width 271 height 14
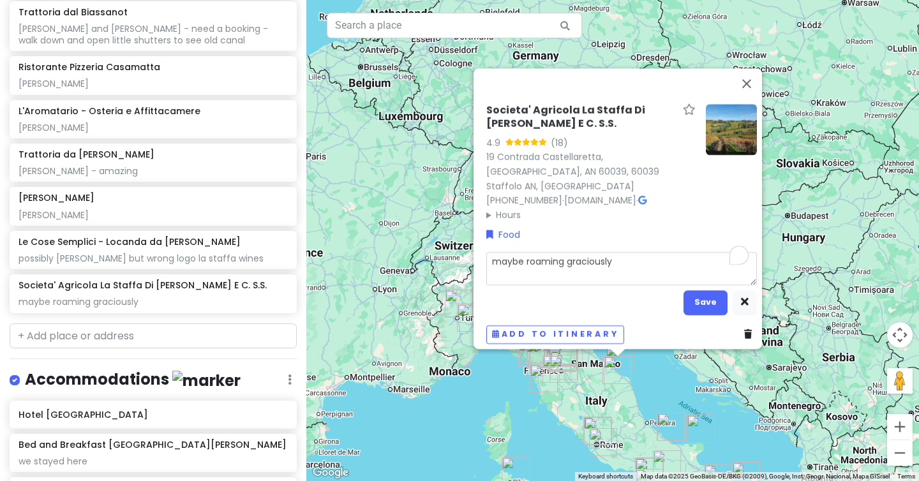
click at [631, 252] on textarea "maybe roaming graciously" at bounding box center [621, 268] width 271 height 33
type textarea "x"
type textarea "maybe roaming graciously"
type textarea "x"
type textarea "maybe roaming graciously -"
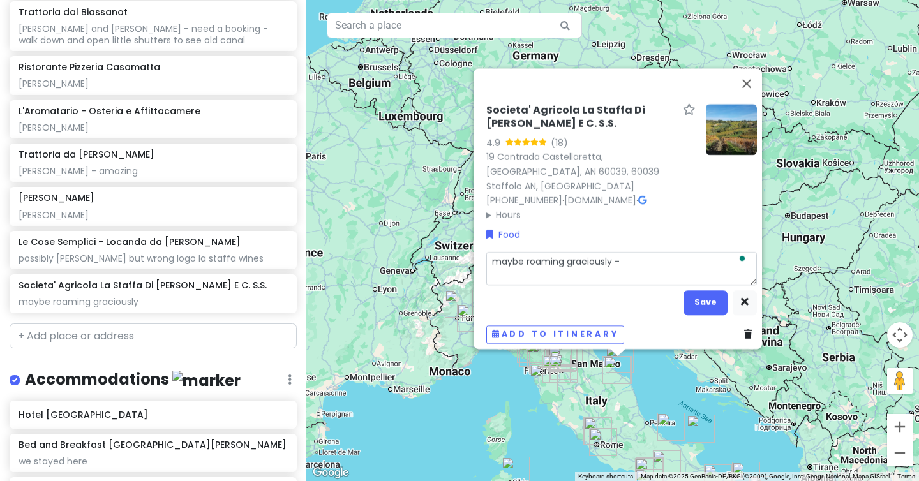
type textarea "x"
type textarea "maybe roaming graciously -"
type textarea "x"
type textarea "maybe roaming graciously - [URL][DOMAIN_NAME]"
click at [699, 295] on button "Save" at bounding box center [706, 302] width 44 height 25
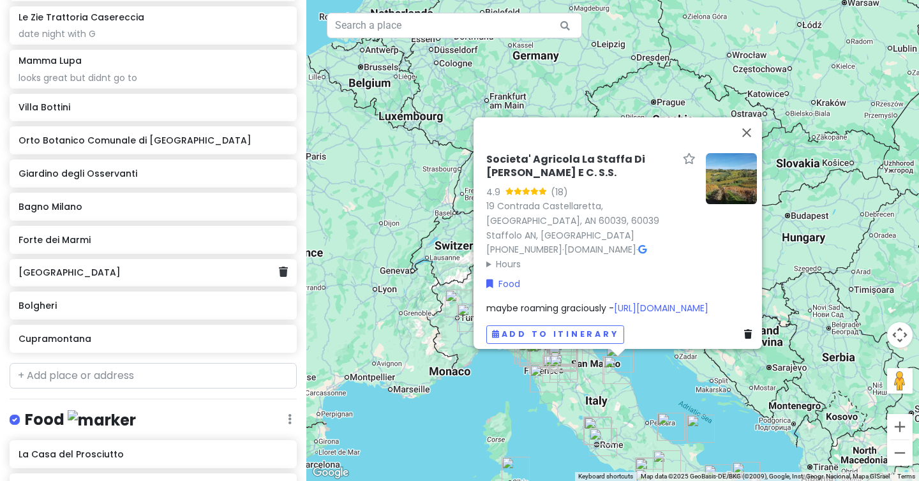
scroll to position [1283, 0]
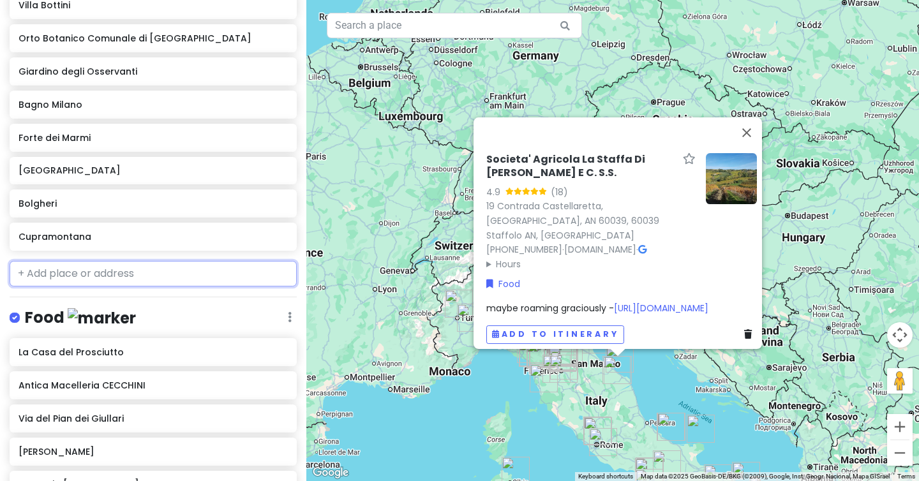
click at [37, 261] on input "text" at bounding box center [153, 274] width 287 height 26
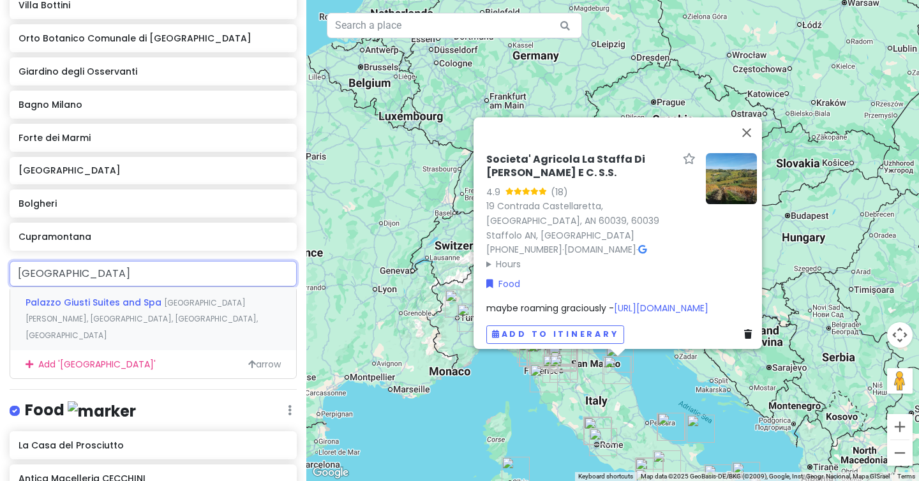
type input "[GEOGRAPHIC_DATA]"
click at [38, 296] on span "Palazzo Giusti Suites and Spa" at bounding box center [95, 302] width 138 height 13
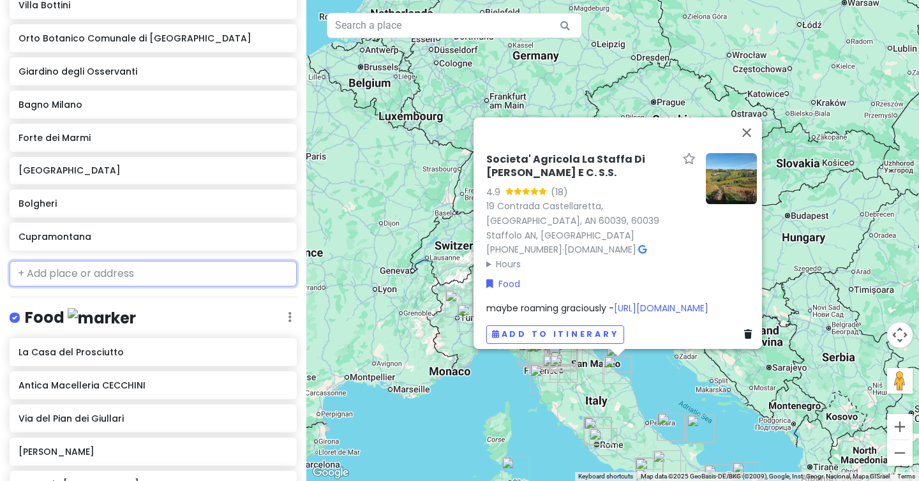
scroll to position [1316, 0]
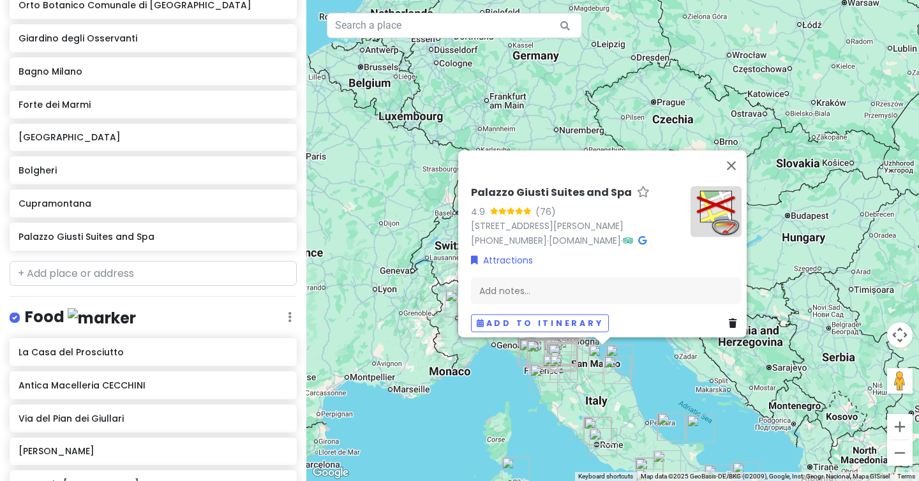
click at [176, 231] on h6 "Palazzo Giusti Suites and Spa" at bounding box center [153, 236] width 269 height 11
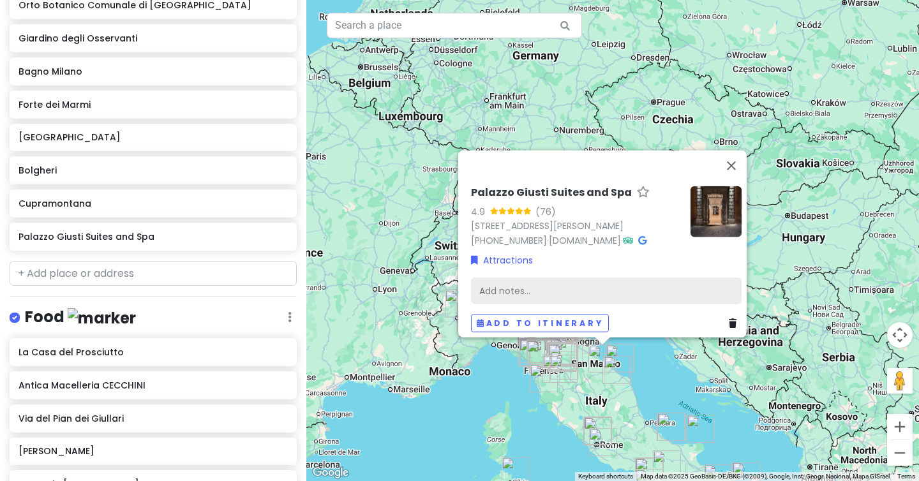
click at [507, 281] on div "Add notes..." at bounding box center [606, 291] width 271 height 27
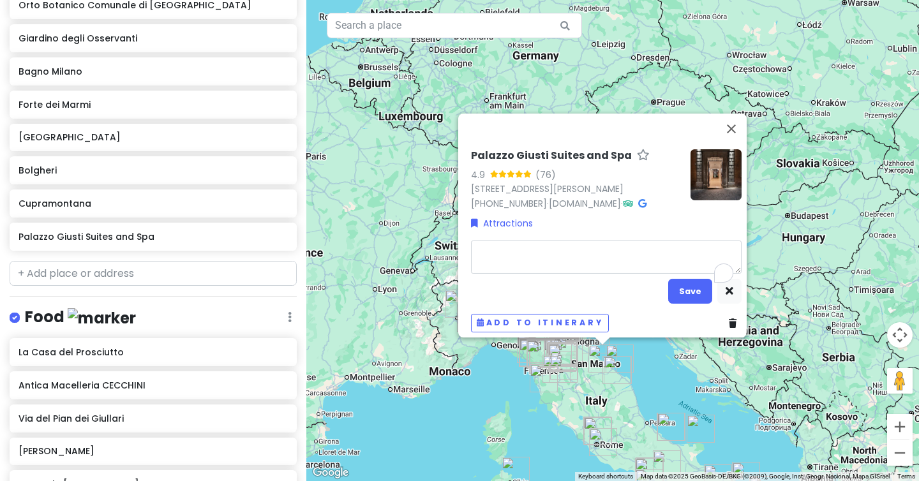
type textarea "x"
type textarea "s"
type textarea "x"
type textarea "si"
type textarea "x"
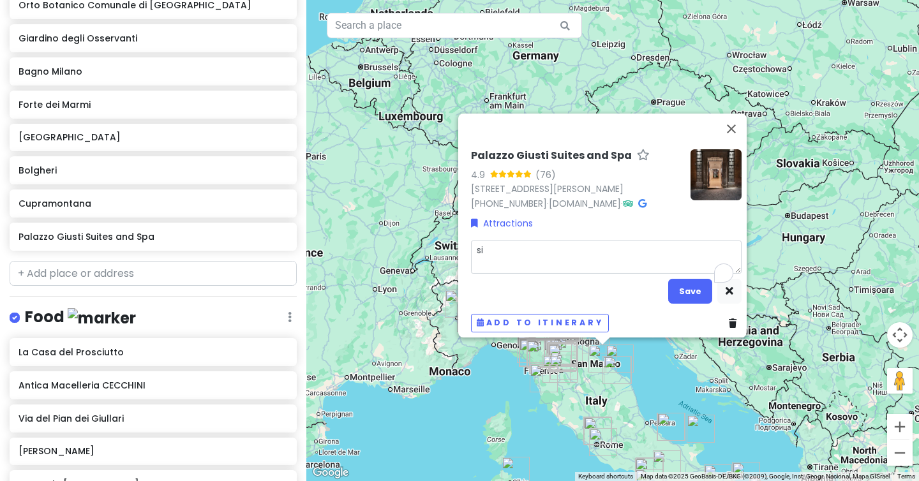
type textarea "sil"
type textarea "x"
type textarea "silv"
type textarea "x"
type textarea "silvi"
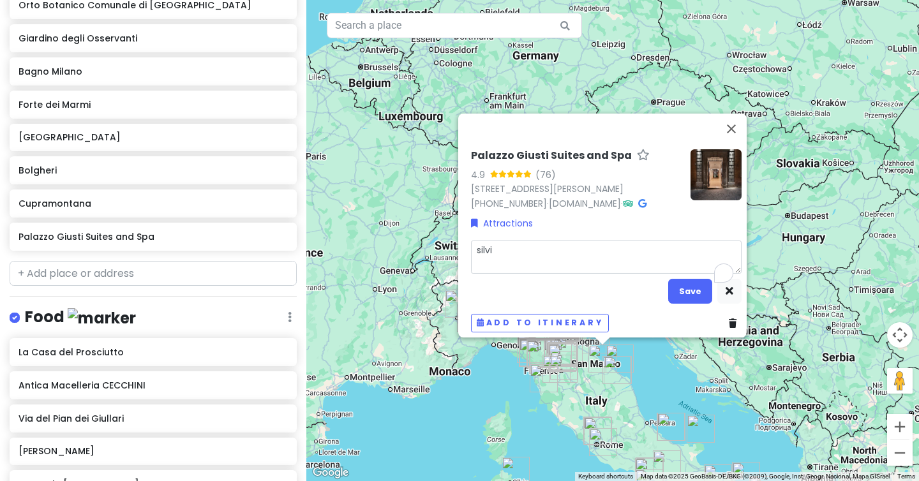
type textarea "x"
type textarea "[PERSON_NAME]"
click at [689, 288] on button "Save" at bounding box center [690, 291] width 44 height 25
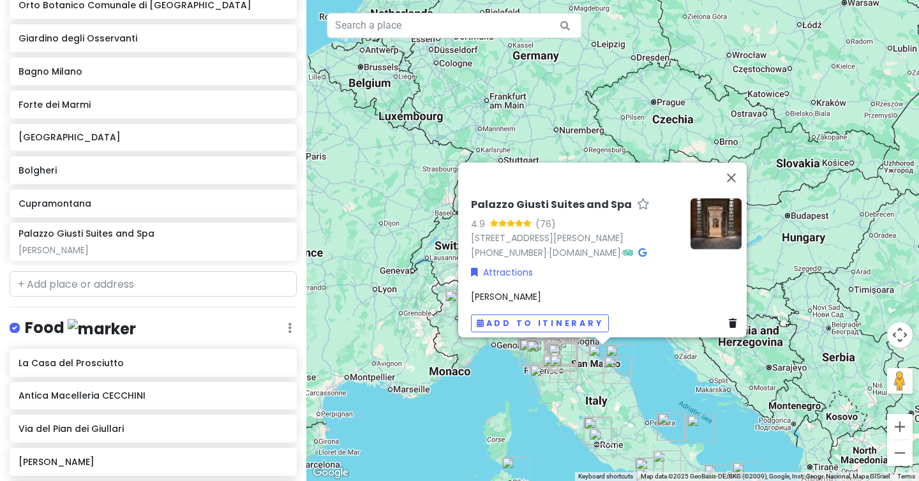
scroll to position [1327, 0]
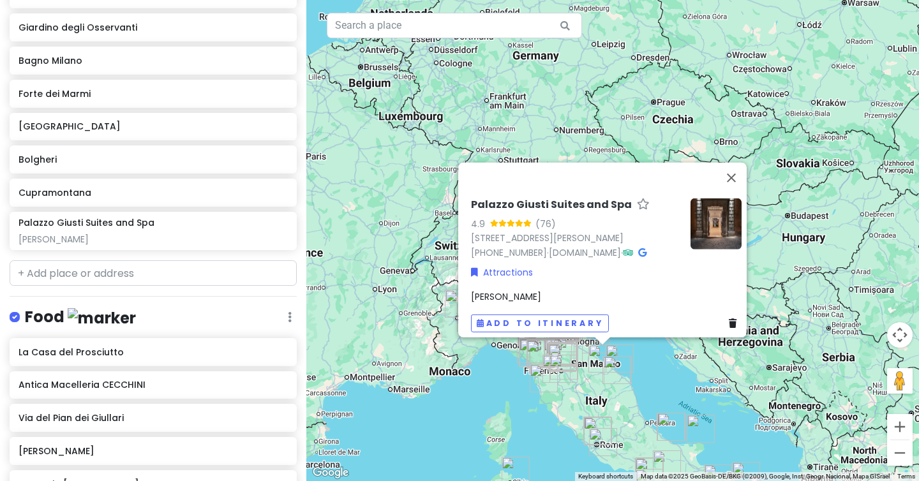
click at [639, 361] on div "[GEOGRAPHIC_DATA] and Spa 4.9 (76) [STREET_ADDRESS][PERSON_NAME] [PHONE_NUMBER]…" at bounding box center [612, 240] width 613 height 481
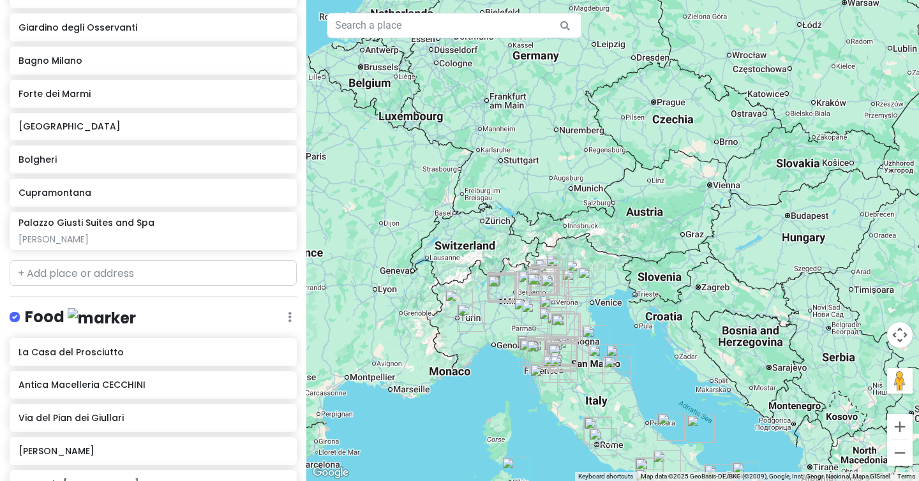
click at [595, 359] on img "Palazzo Giusti Suites and Spa" at bounding box center [602, 359] width 28 height 28
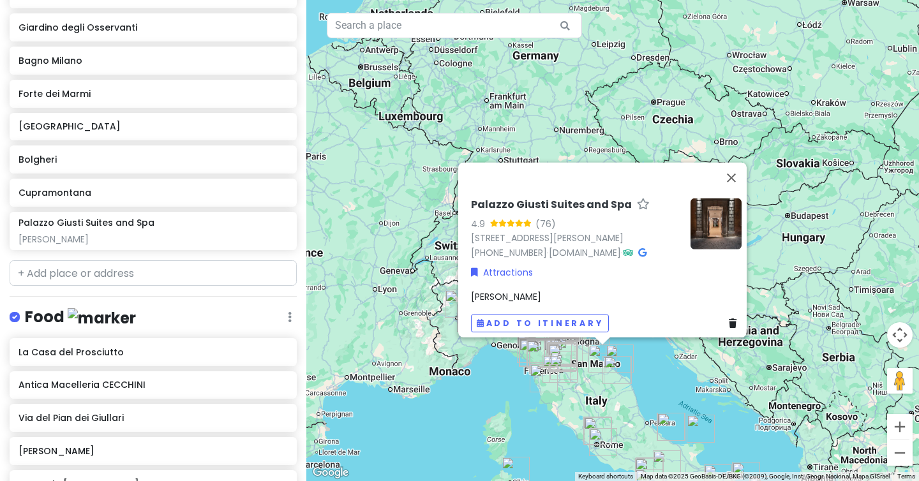
click at [639, 388] on div "[GEOGRAPHIC_DATA] and Spa 4.9 (76) [STREET_ADDRESS][PERSON_NAME] [PHONE_NUMBER]…" at bounding box center [612, 240] width 613 height 481
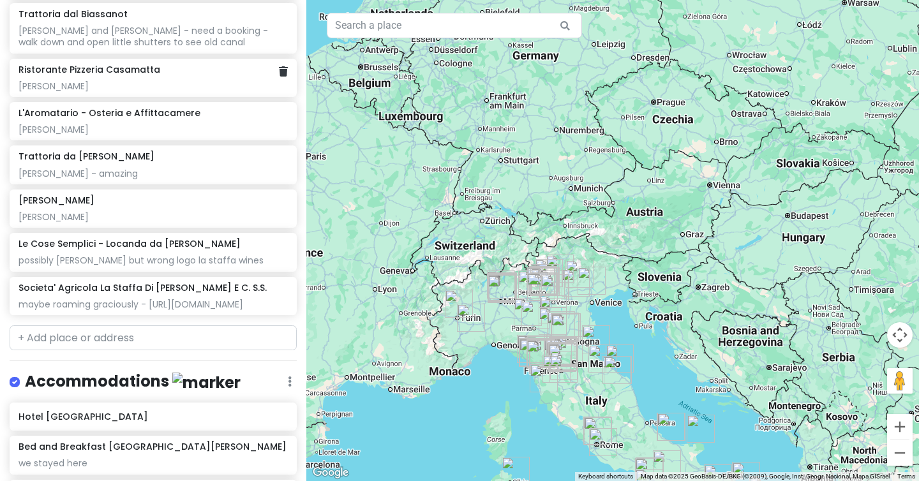
scroll to position [7096, 0]
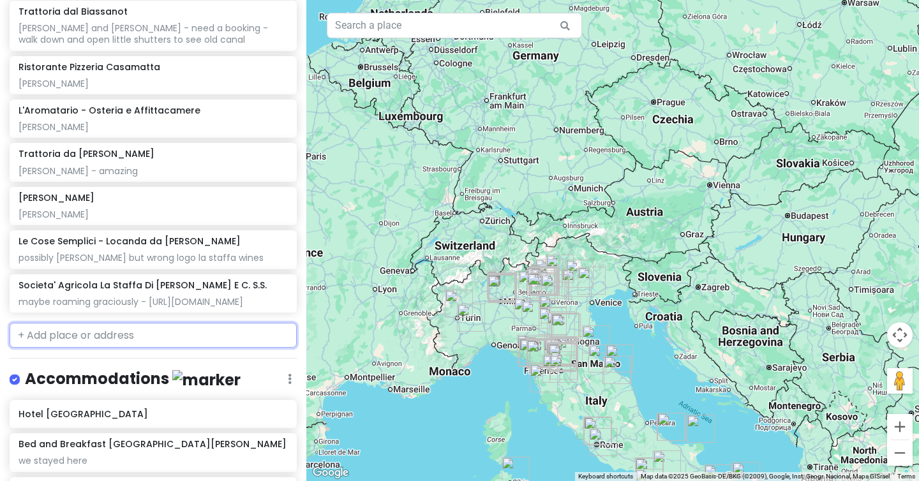
click at [87, 323] on input "text" at bounding box center [153, 336] width 287 height 26
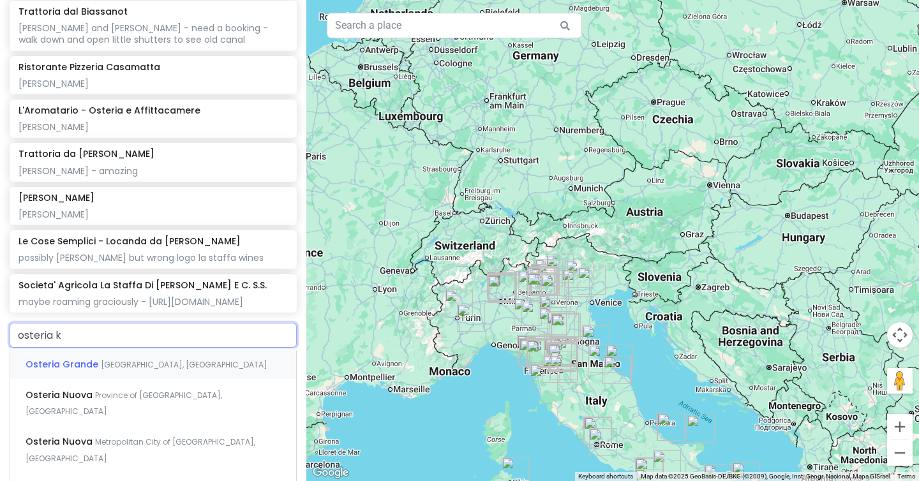
type input "osteria km"
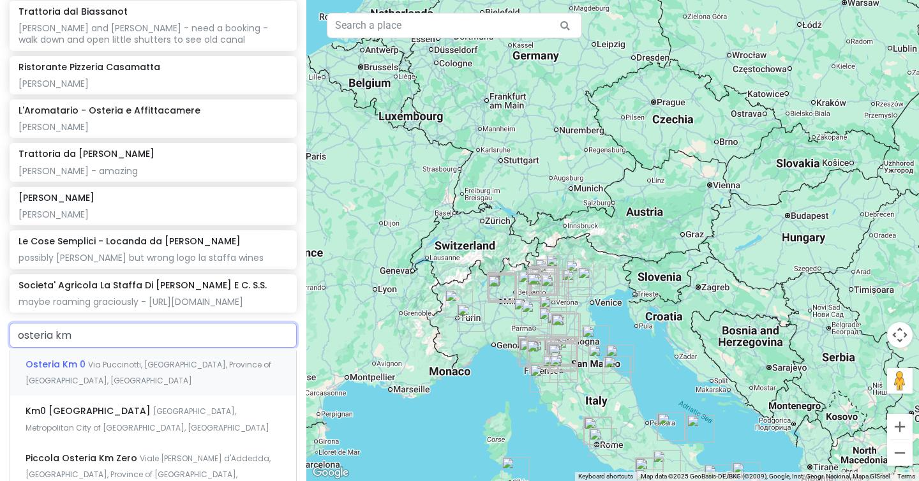
click at [79, 358] on span "Osteria Km 0" at bounding box center [57, 364] width 63 height 13
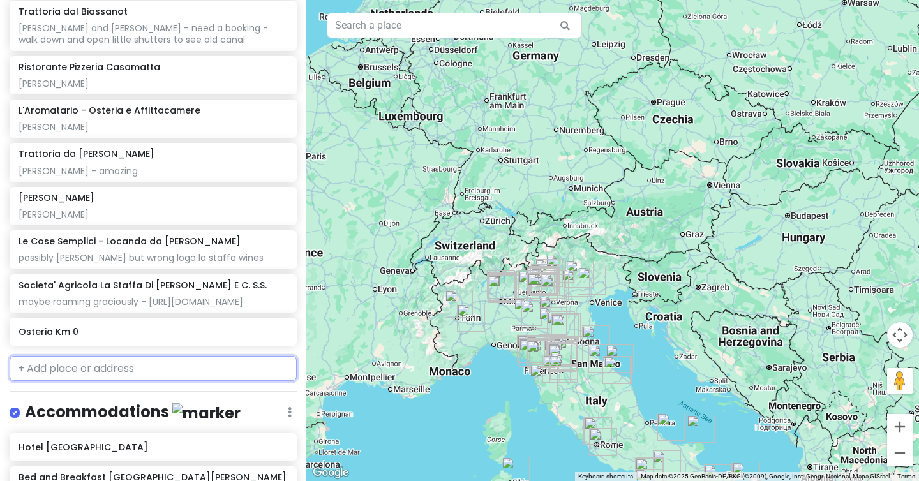
scroll to position [7129, 0]
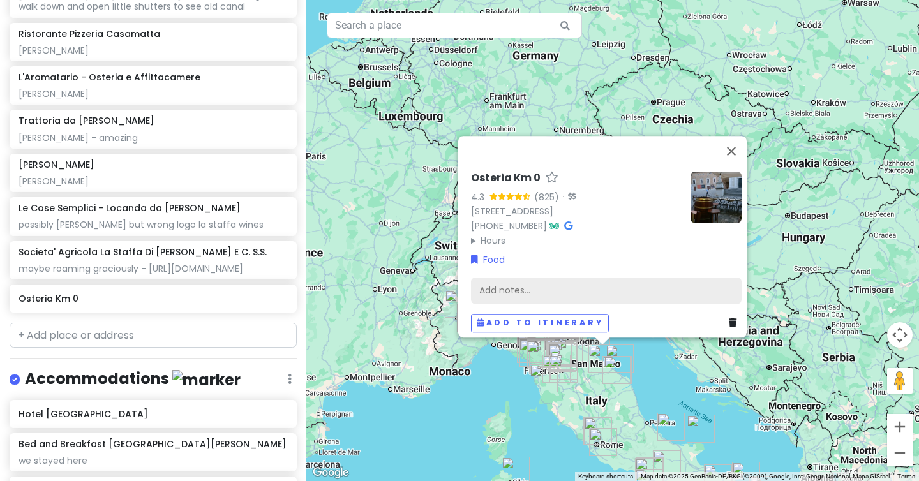
click at [514, 280] on div "Add notes..." at bounding box center [606, 291] width 271 height 27
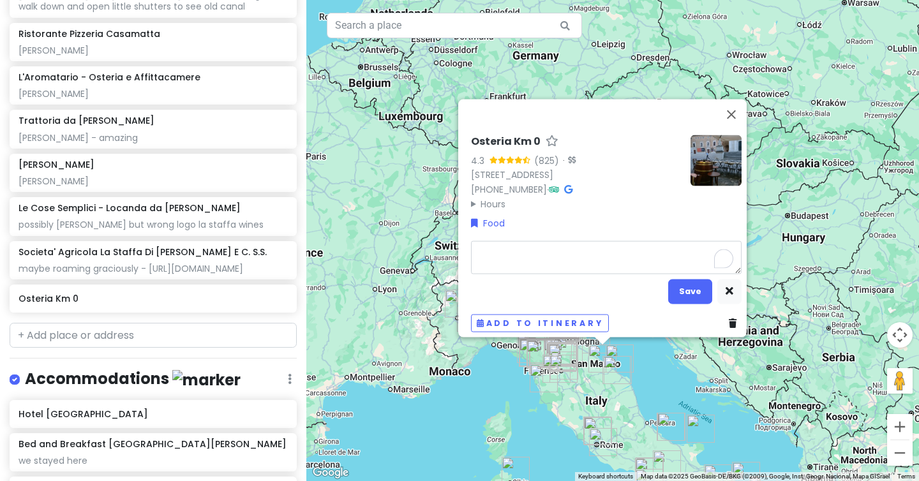
type textarea "x"
type textarea "s"
type textarea "x"
type textarea "si"
type textarea "x"
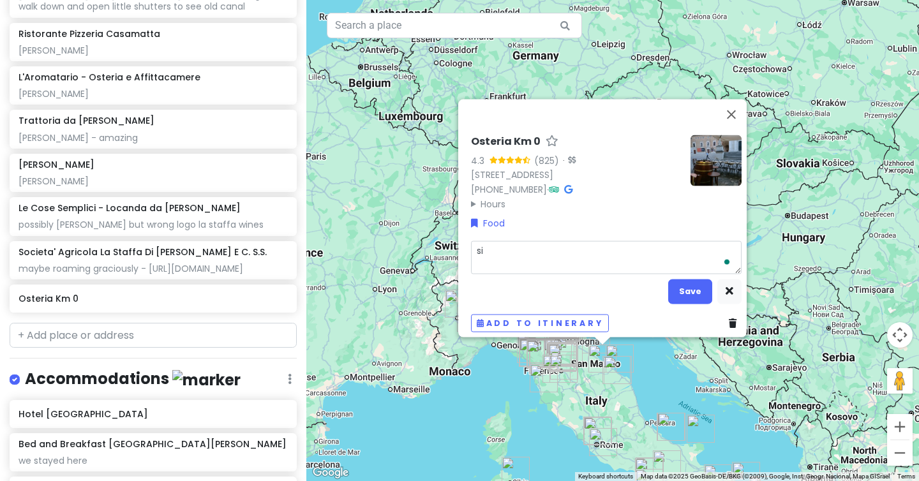
type textarea "sil"
type textarea "x"
type textarea "silv"
type textarea "x"
click at [692, 283] on button "Save" at bounding box center [690, 291] width 44 height 25
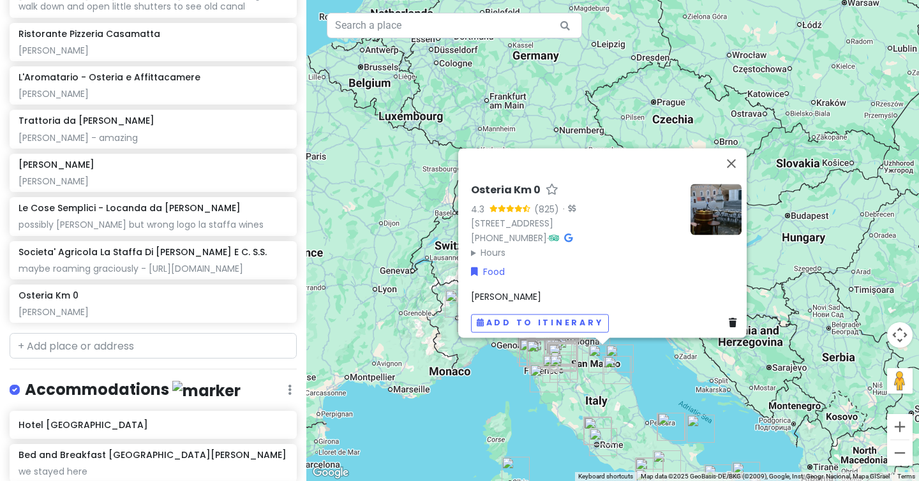
scroll to position [7140, 0]
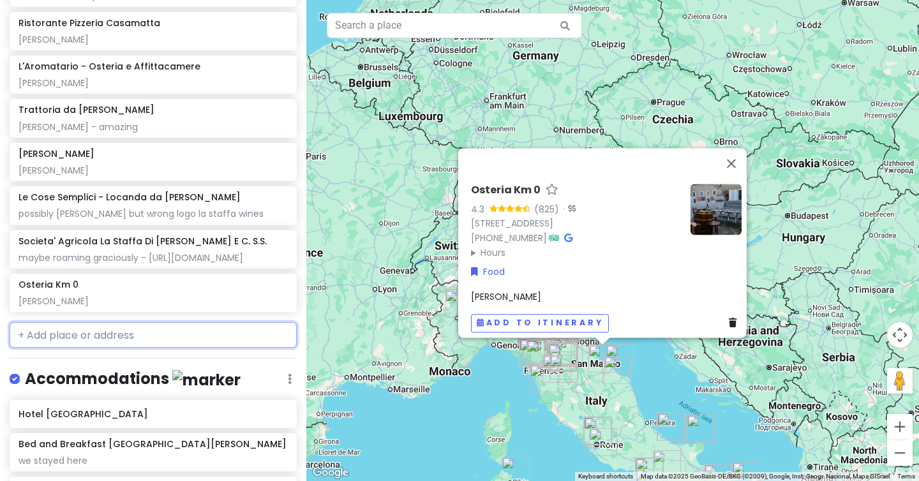
click at [46, 322] on input "text" at bounding box center [153, 335] width 287 height 26
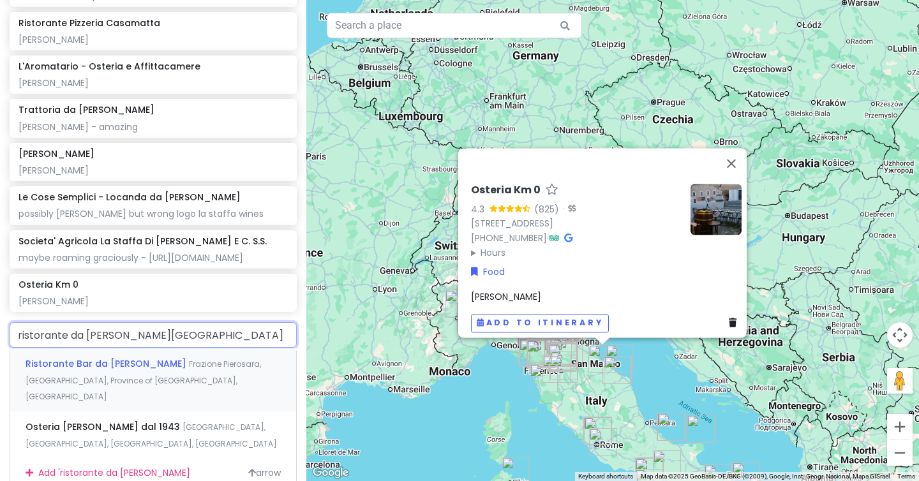
click at [59, 348] on div "Ristorante Bar da [PERSON_NAME] Pierosara, [GEOGRAPHIC_DATA], Province of [GEOG…" at bounding box center [153, 379] width 286 height 63
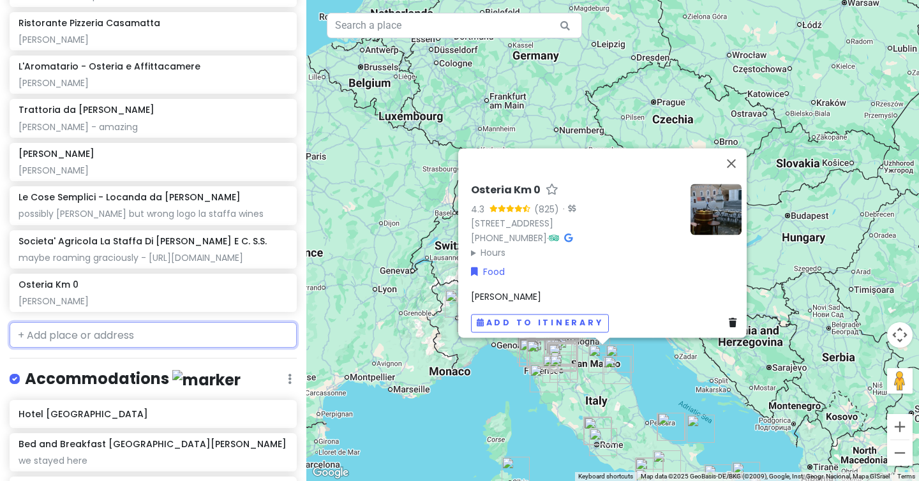
scroll to position [7172, 0]
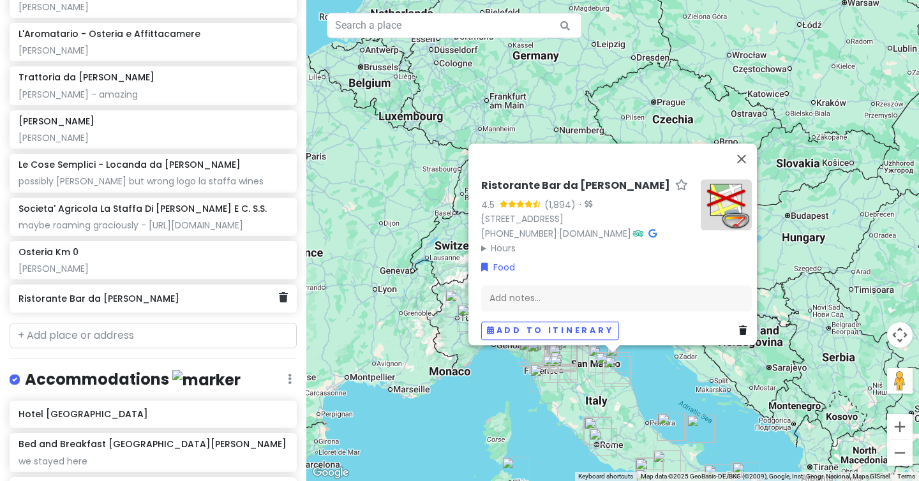
click at [147, 293] on h6 "Ristorante Bar da [PERSON_NAME]" at bounding box center [149, 298] width 260 height 11
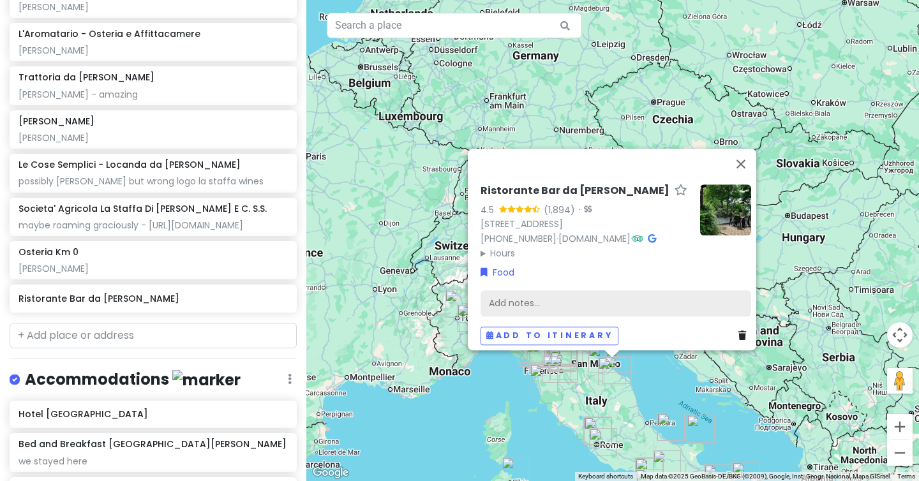
click at [528, 292] on div "Add notes..." at bounding box center [616, 303] width 271 height 27
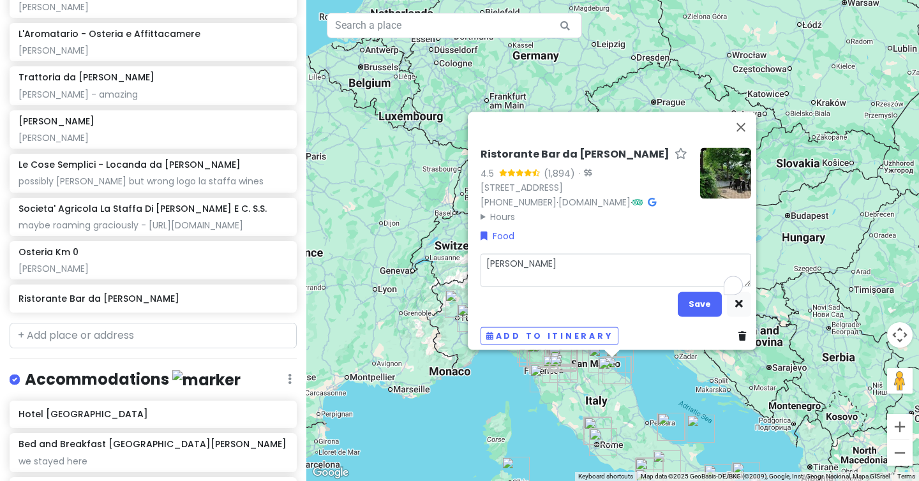
click at [491, 257] on textarea "[PERSON_NAME]" at bounding box center [616, 269] width 271 height 33
click at [699, 300] on button "Save" at bounding box center [700, 304] width 44 height 25
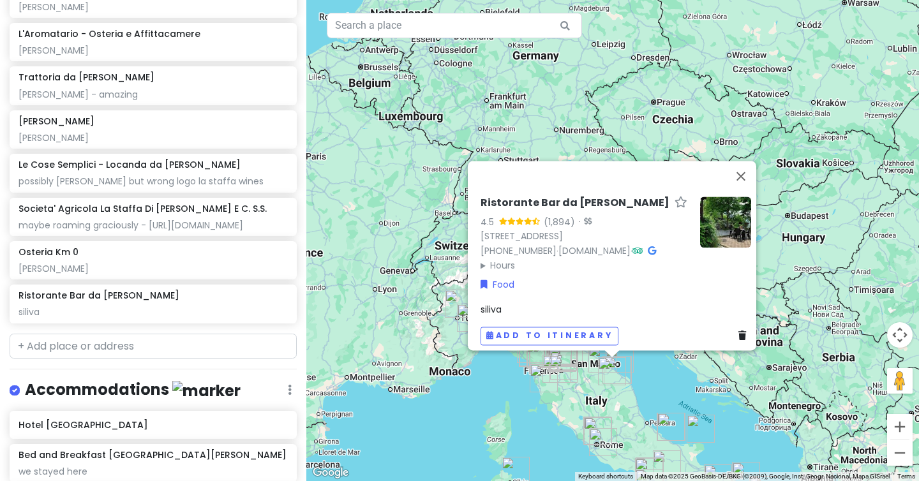
scroll to position [7183, 0]
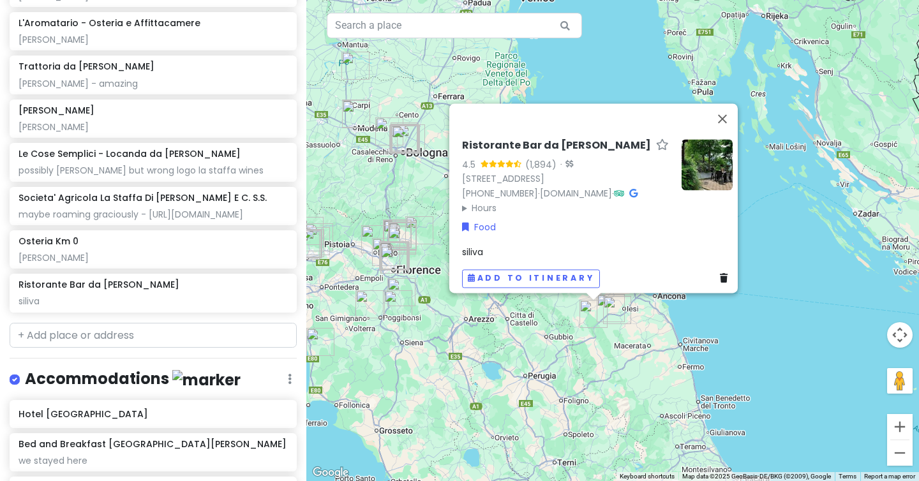
drag, startPoint x: 546, startPoint y: 405, endPoint x: 669, endPoint y: 331, distance: 144.3
click at [669, 331] on div "Ristorante Bar da [PERSON_NAME] 4.5 (1,894) · Frazione Pierosara, 67, 60040 Gen…" at bounding box center [612, 240] width 613 height 481
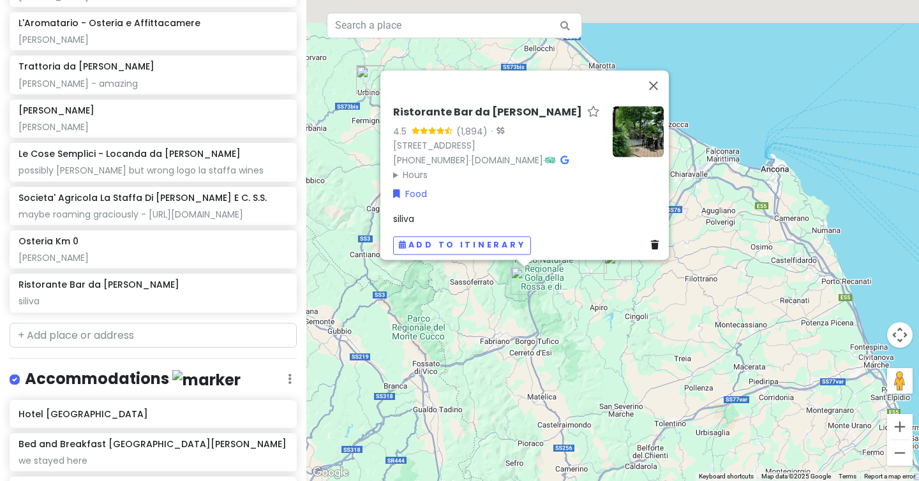
drag, startPoint x: 551, startPoint y: 273, endPoint x: 610, endPoint y: 324, distance: 77.8
click at [610, 324] on div "Ristorante Bar da [PERSON_NAME] 4.5 (1,894) · Frazione Pierosara, 67, 60040 Gen…" at bounding box center [612, 240] width 613 height 481
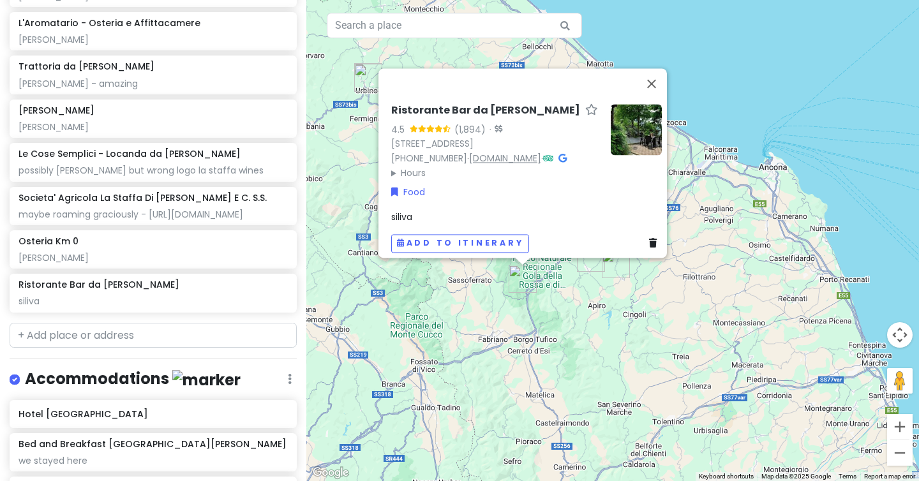
click at [507, 152] on link "[DOMAIN_NAME]" at bounding box center [505, 158] width 72 height 13
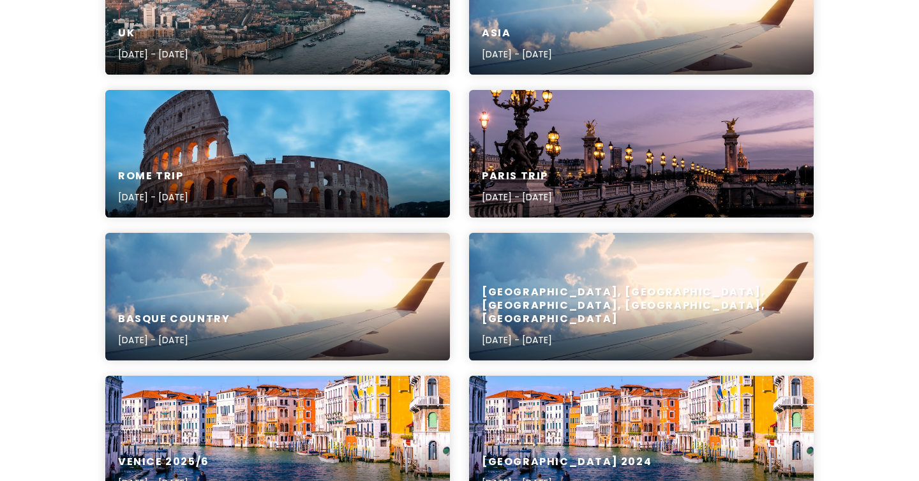
scroll to position [269, 0]
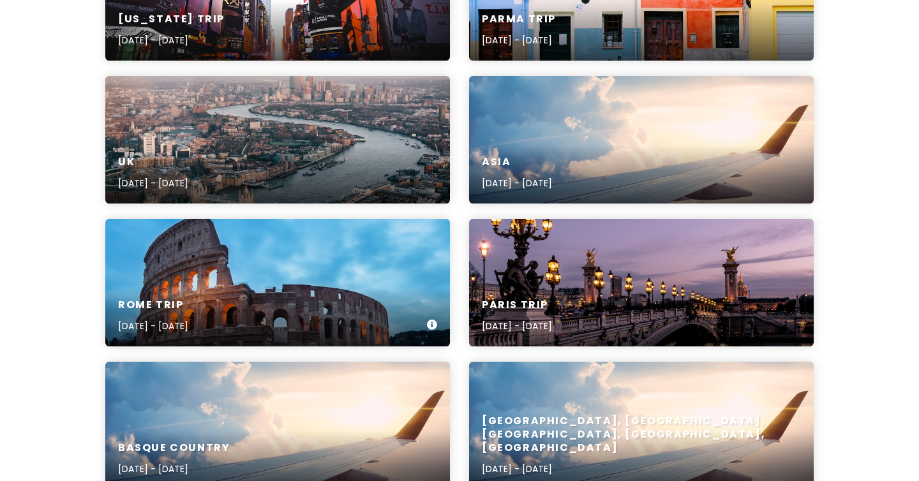
click at [341, 313] on div "Rome Trip [DATE] - [DATE]" at bounding box center [277, 316] width 345 height 61
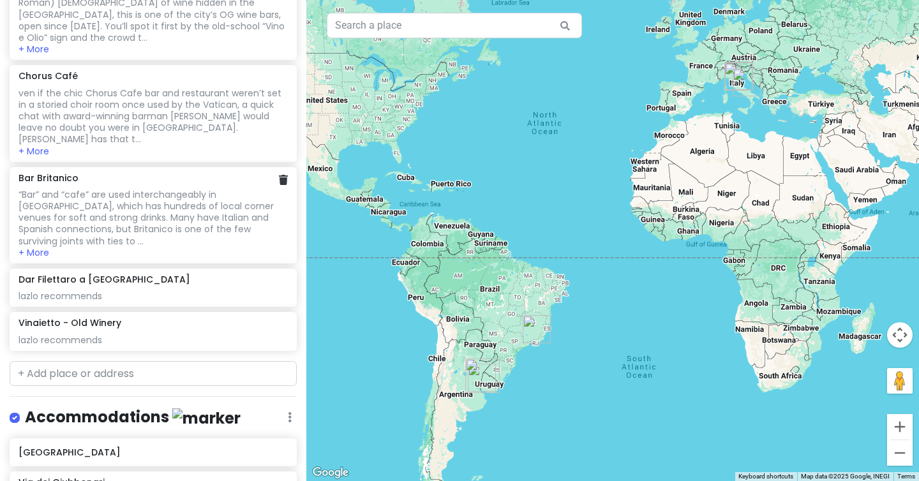
scroll to position [2135, 0]
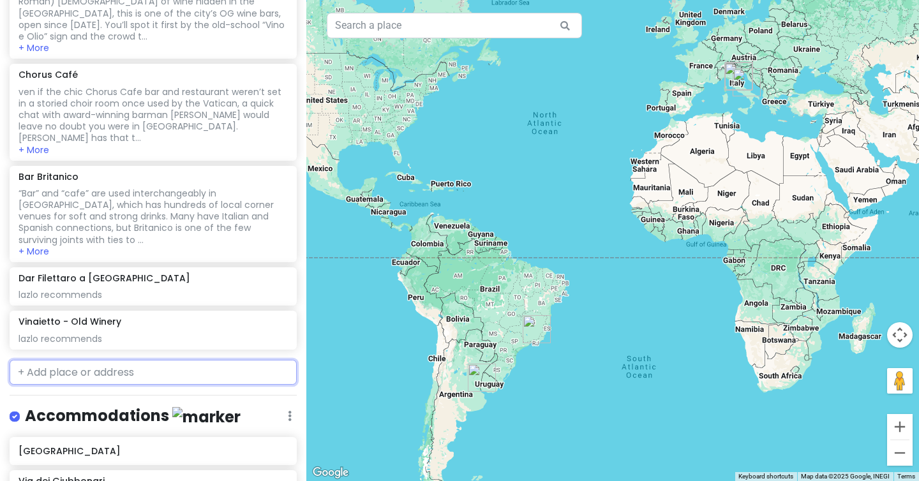
click at [103, 360] on input "text" at bounding box center [153, 373] width 287 height 26
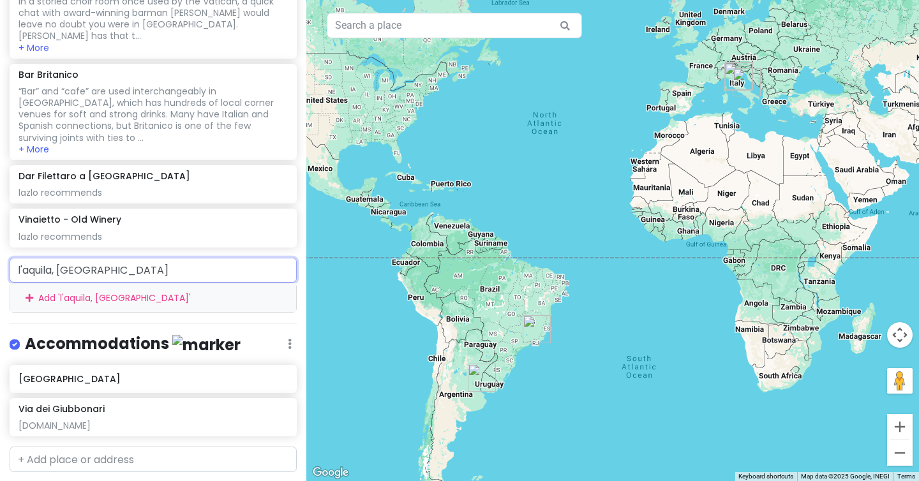
scroll to position [2237, 0]
drag, startPoint x: 105, startPoint y: 230, endPoint x: 14, endPoint y: 229, distance: 90.6
click at [14, 258] on input "l'aquila, [GEOGRAPHIC_DATA]" at bounding box center [153, 271] width 287 height 26
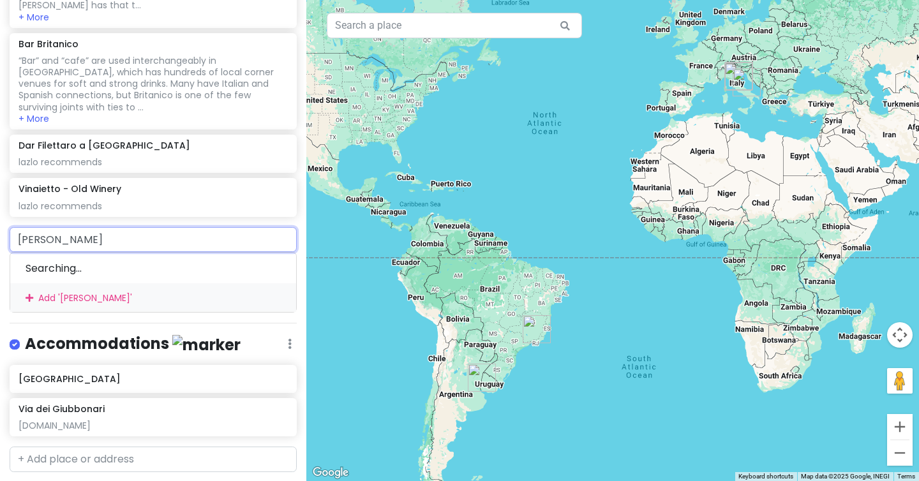
scroll to position [2299, 0]
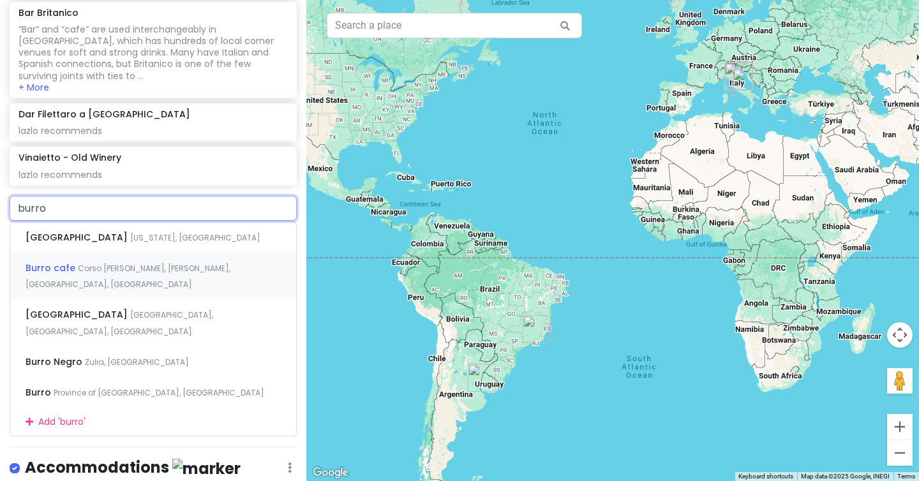
click at [101, 263] on span "Corso [PERSON_NAME], [PERSON_NAME], [GEOGRAPHIC_DATA], [GEOGRAPHIC_DATA]" at bounding box center [128, 276] width 205 height 27
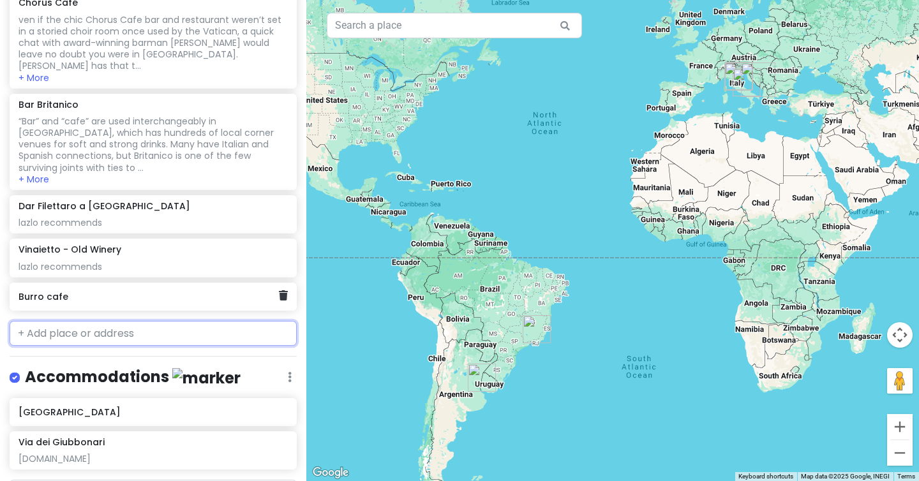
scroll to position [2240, 0]
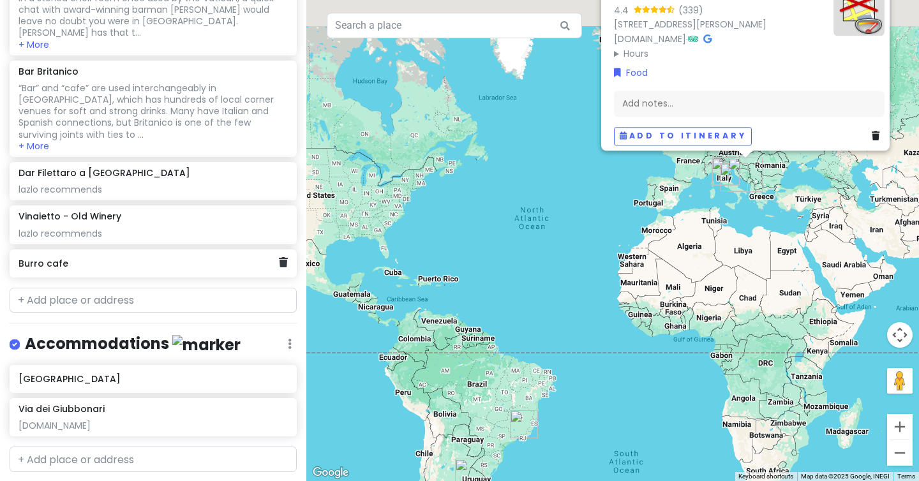
click at [195, 258] on h6 "Burro cafe" at bounding box center [149, 263] width 260 height 11
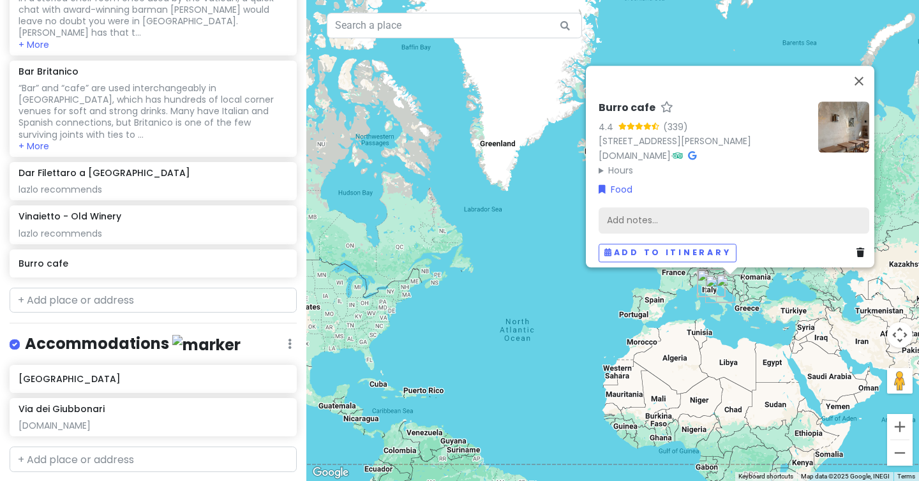
click at [628, 207] on div "Add notes..." at bounding box center [734, 220] width 271 height 27
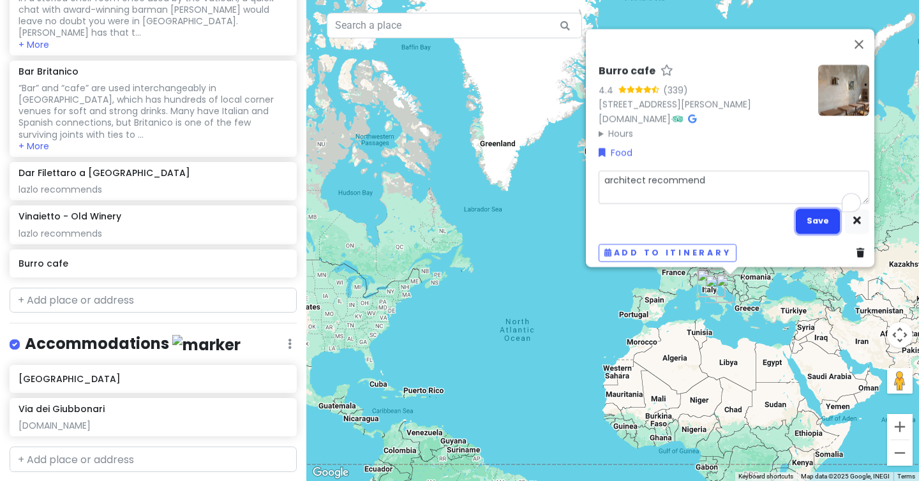
click at [819, 214] on button "Save" at bounding box center [818, 221] width 44 height 25
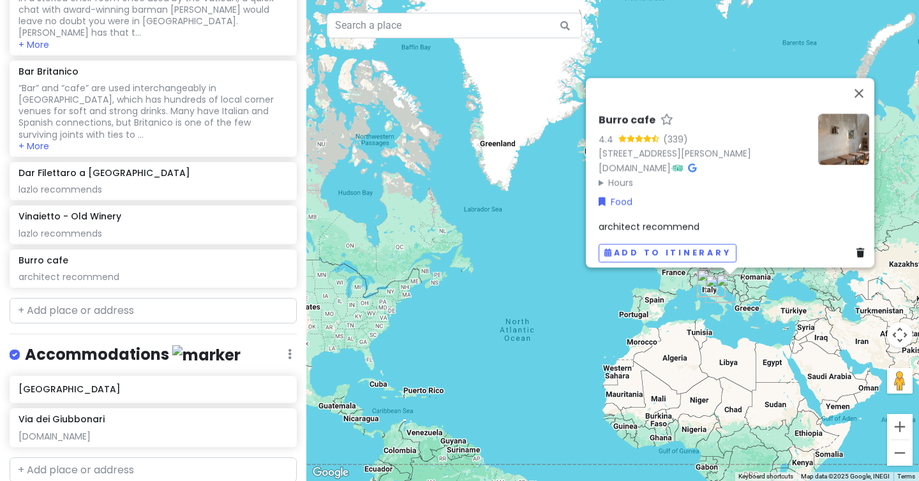
scroll to position [2250, 0]
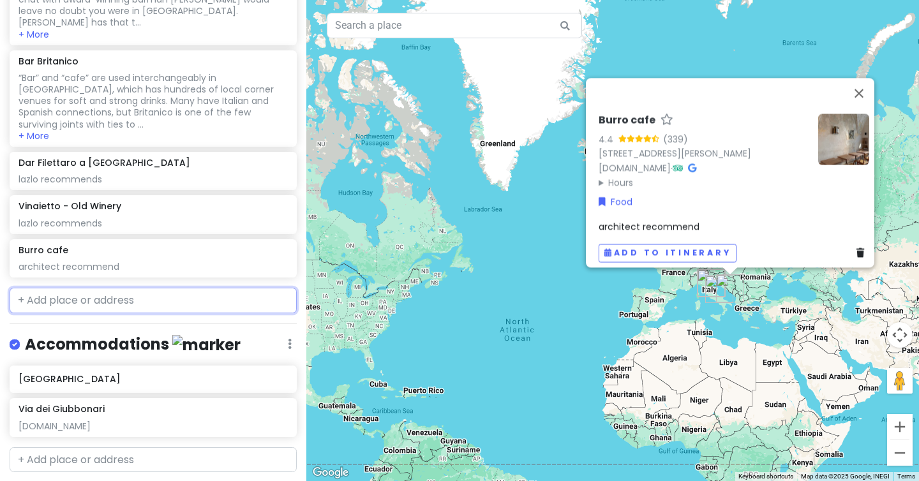
click at [128, 288] on input "text" at bounding box center [153, 301] width 287 height 26
paste input "Trattoria "Terra Madre""
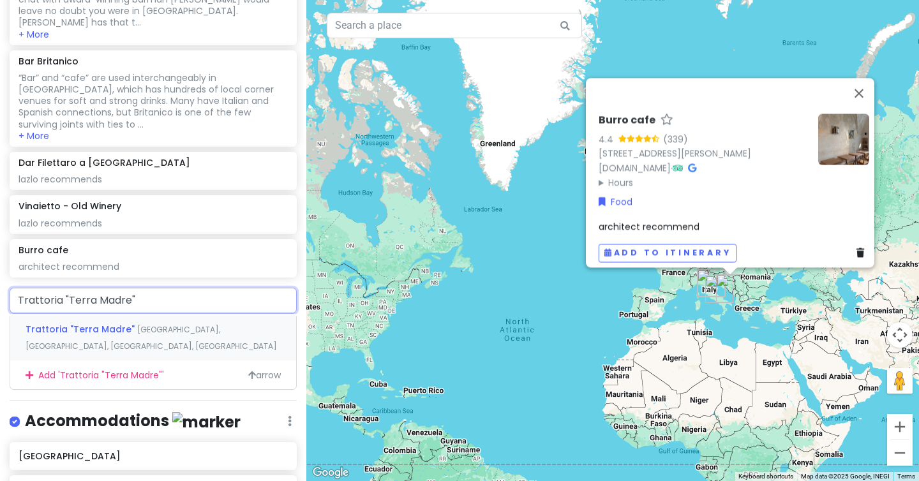
click at [136, 324] on span "[GEOGRAPHIC_DATA], [GEOGRAPHIC_DATA], [GEOGRAPHIC_DATA], [GEOGRAPHIC_DATA]" at bounding box center [151, 337] width 251 height 27
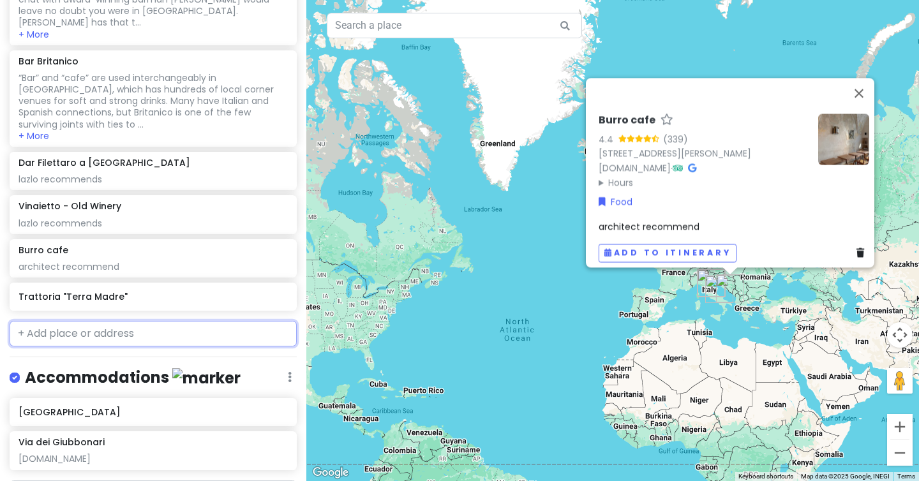
scroll to position [2284, 0]
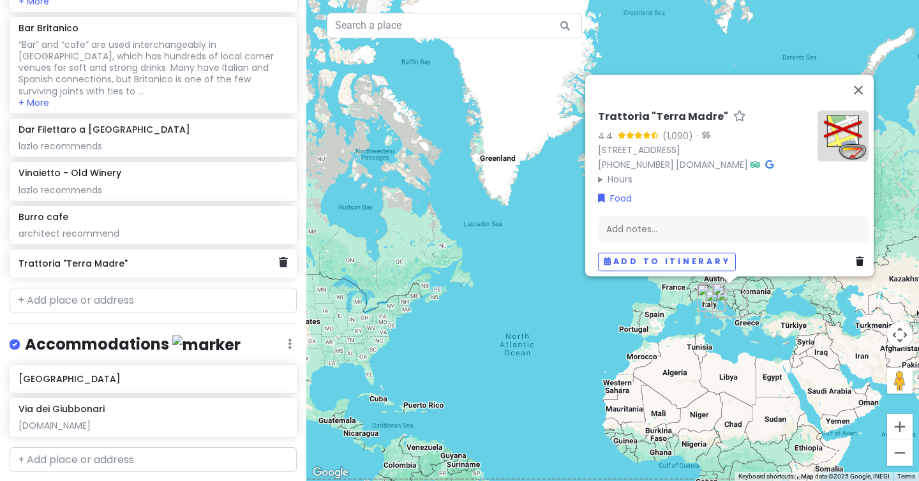
click at [132, 258] on h6 "Trattoria "Terra Madre"" at bounding box center [149, 263] width 260 height 11
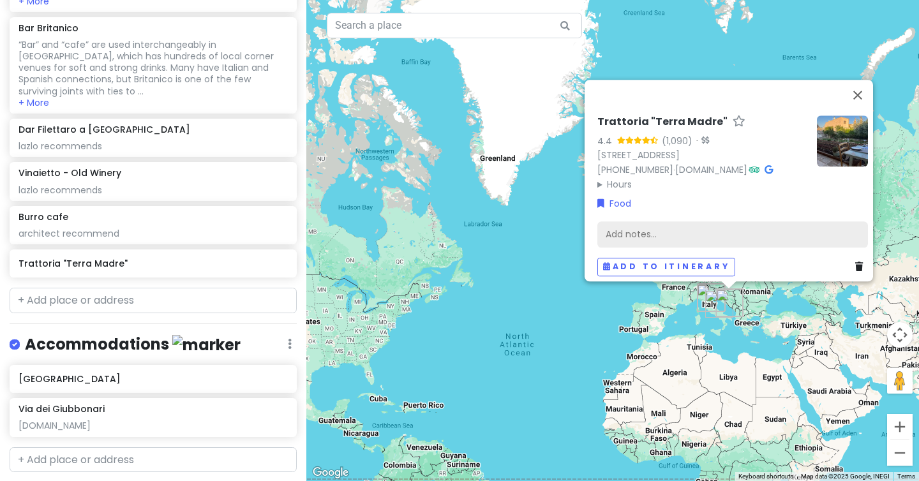
click at [653, 230] on div "Add notes..." at bounding box center [732, 234] width 271 height 27
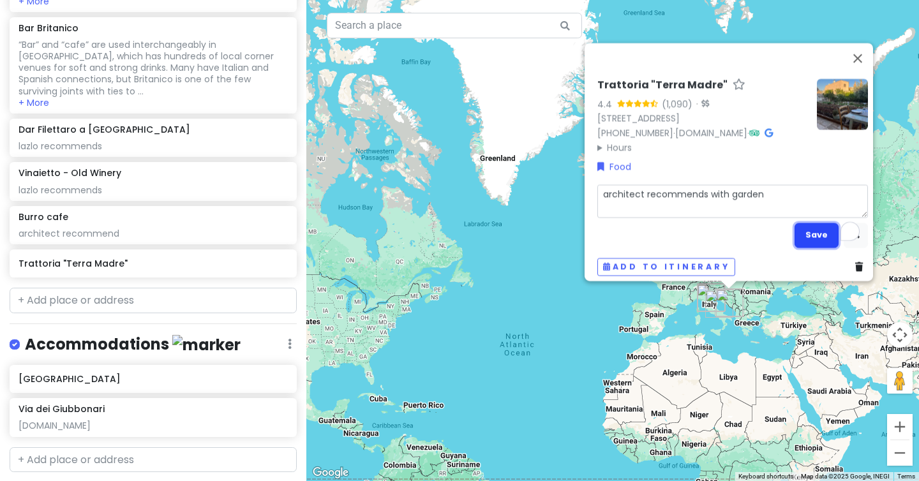
click at [810, 235] on button "Save" at bounding box center [817, 235] width 44 height 25
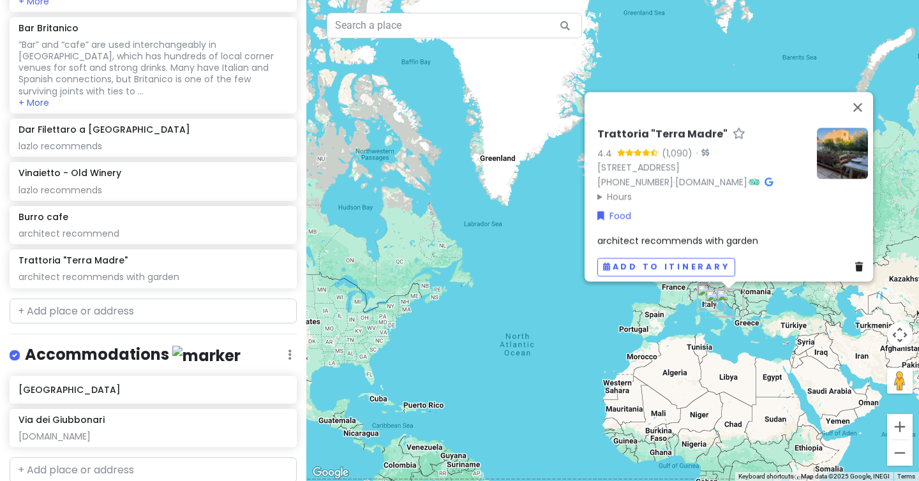
scroll to position [2294, 0]
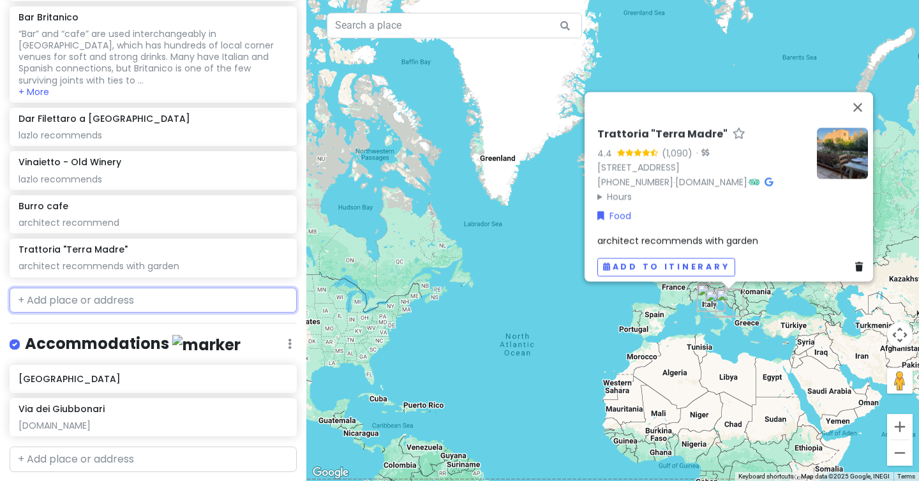
click at [116, 288] on input "text" at bounding box center [153, 301] width 287 height 26
paste input "'Bar San [PERSON_NAME]' Di Pallagrosi Loreto E C. Snc"
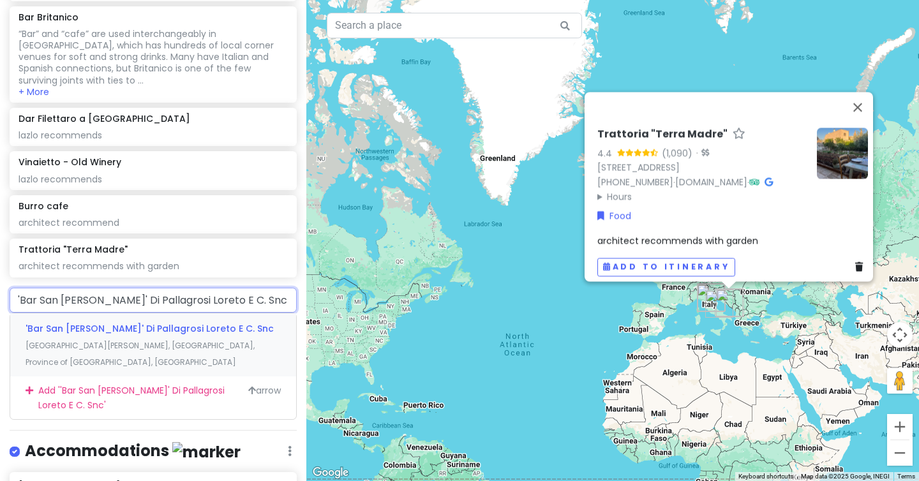
click at [142, 340] on span "[GEOGRAPHIC_DATA][PERSON_NAME], [GEOGRAPHIC_DATA], Province of [GEOGRAPHIC_DATA…" at bounding box center [140, 353] width 229 height 27
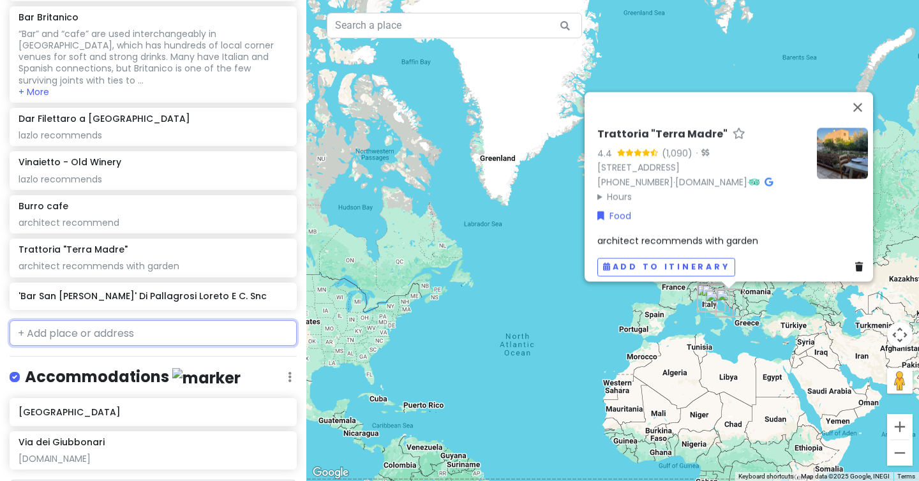
scroll to position [2327, 0]
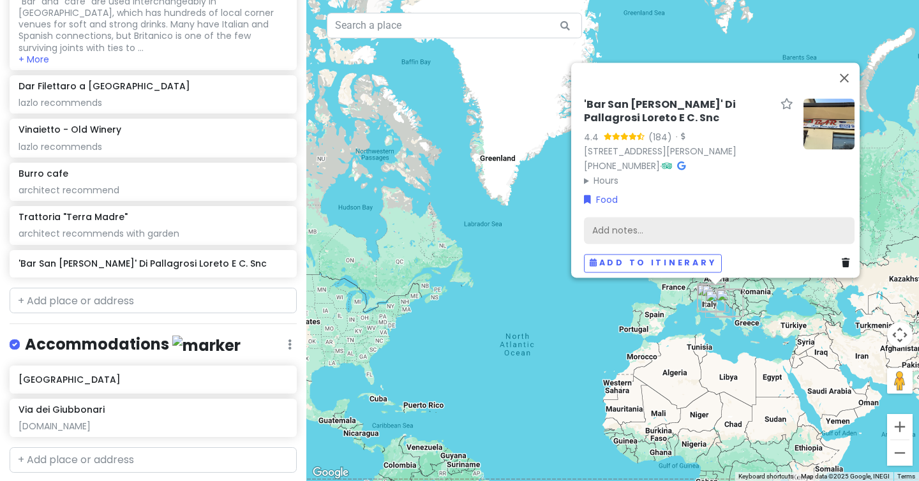
click at [631, 222] on div "Add notes..." at bounding box center [719, 231] width 271 height 27
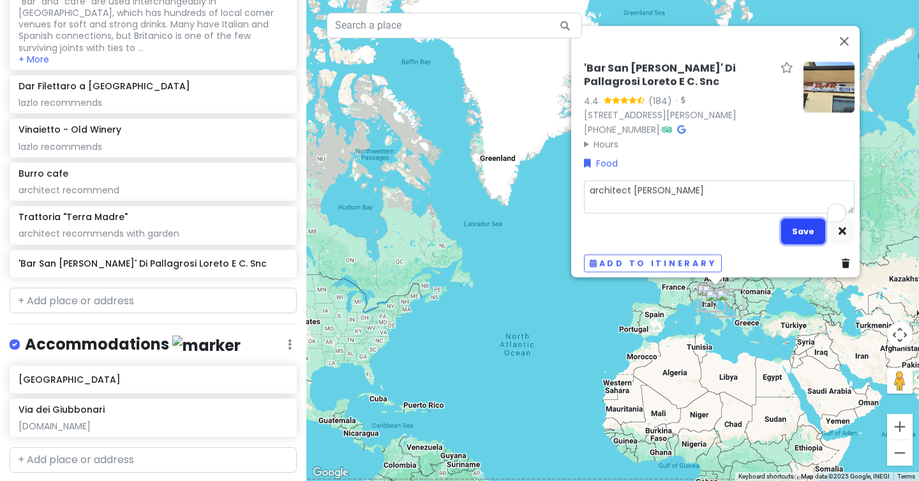
click at [801, 223] on button "Save" at bounding box center [803, 231] width 44 height 25
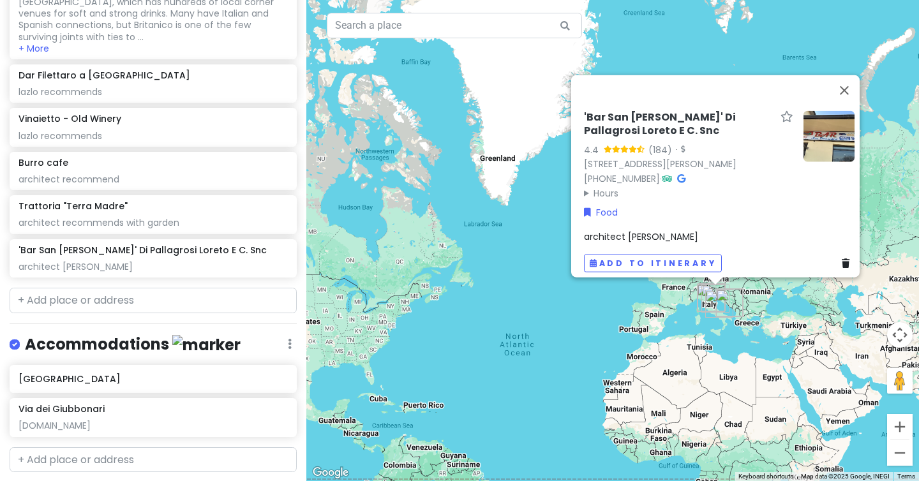
click at [736, 323] on div "'Bar San [PERSON_NAME]' Di Pallagrosi Loreto E C. Snc 4.4 (184) · [STREET_ADDRE…" at bounding box center [612, 240] width 613 height 481
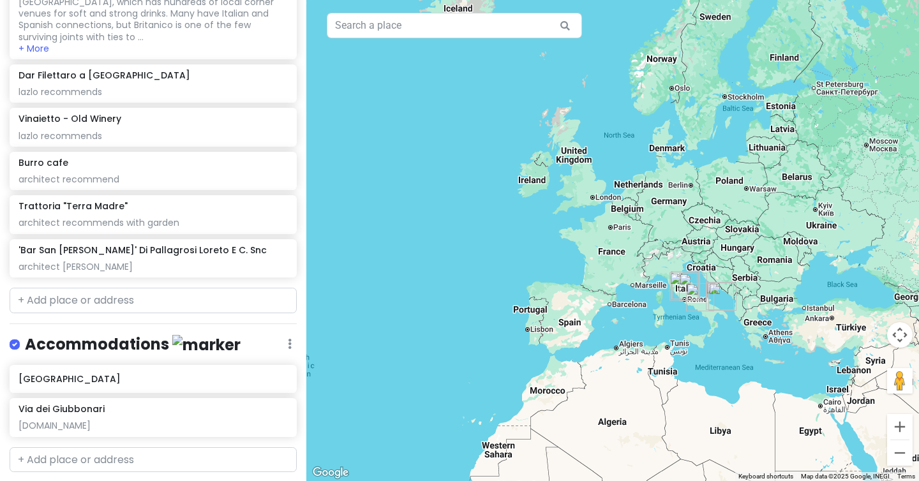
click at [745, 303] on div at bounding box center [612, 240] width 613 height 481
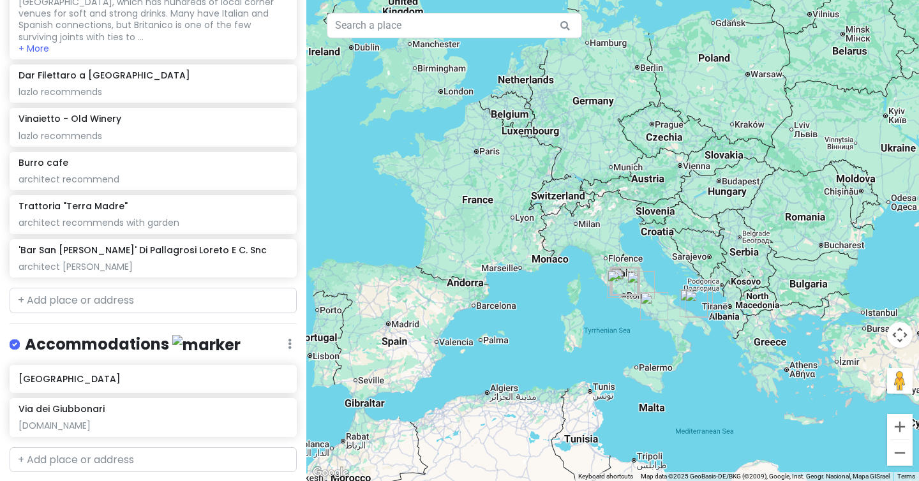
click at [720, 320] on div at bounding box center [612, 240] width 613 height 481
click at [700, 334] on div at bounding box center [612, 240] width 613 height 481
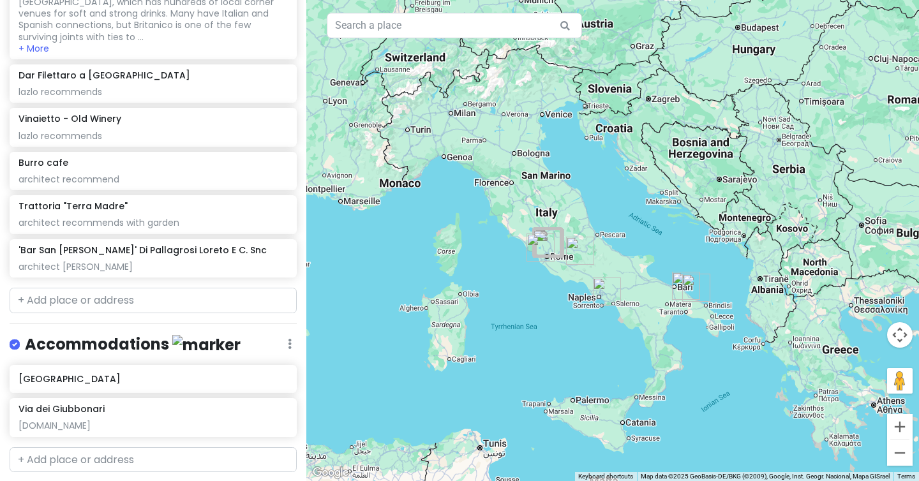
click at [654, 295] on div at bounding box center [612, 240] width 613 height 481
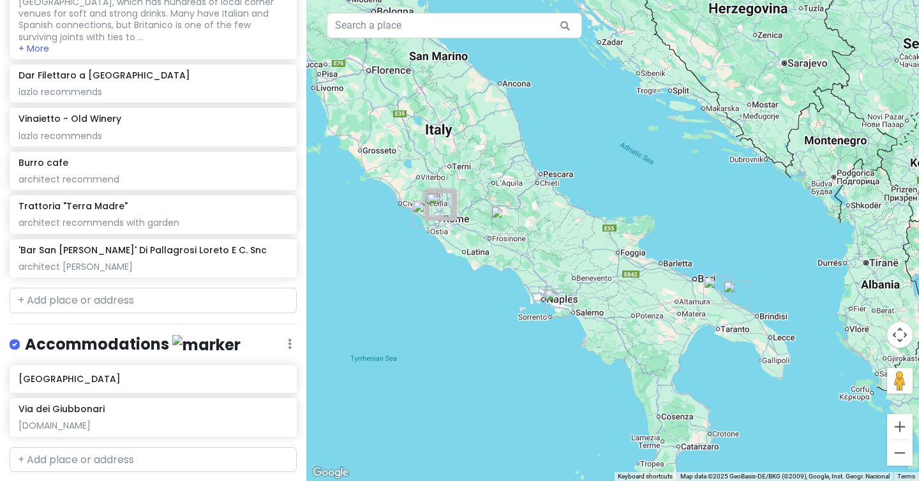
click at [467, 230] on div at bounding box center [612, 240] width 613 height 481
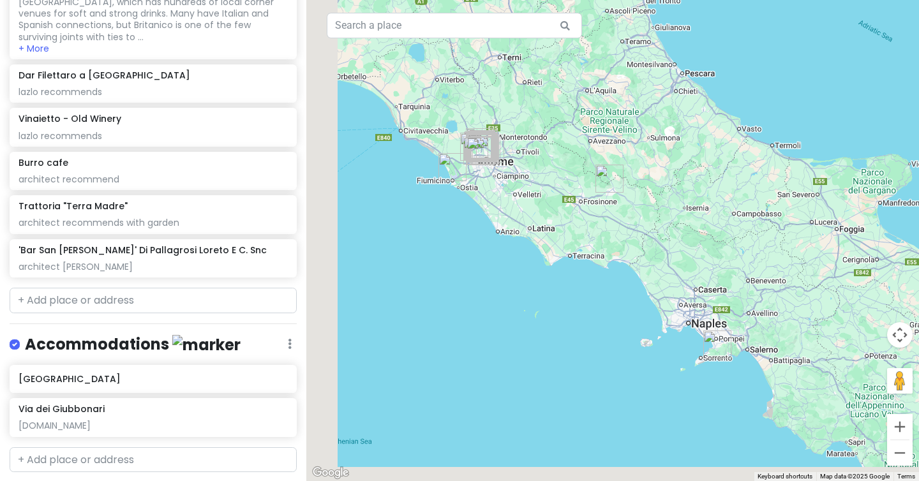
drag, startPoint x: 462, startPoint y: 220, endPoint x: 579, endPoint y: 158, distance: 132.2
click at [579, 158] on div at bounding box center [612, 240] width 613 height 481
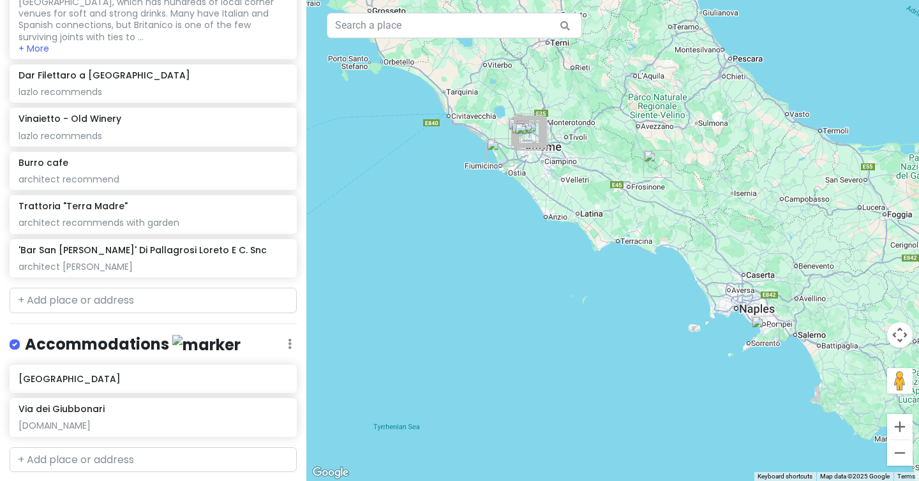
click at [655, 164] on img "'Bar San Domenico' Di Pallagrosi Loreto E C. Snc" at bounding box center [657, 164] width 28 height 28
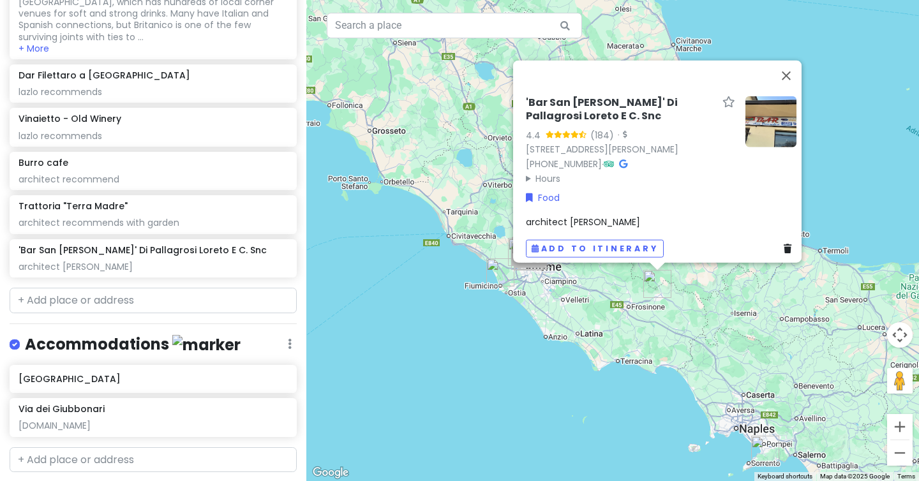
click at [779, 96] on img at bounding box center [770, 121] width 51 height 51
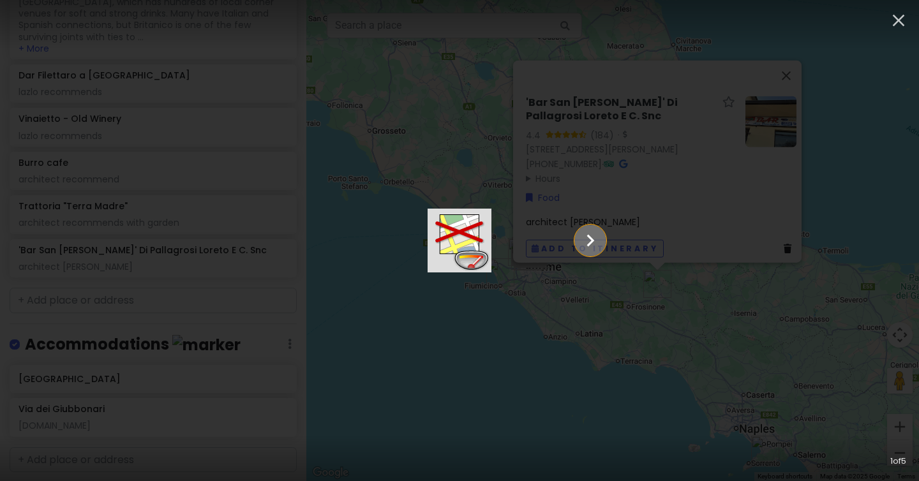
click at [602, 240] on icon "Show slide 2 of 5" at bounding box center [590, 240] width 24 height 31
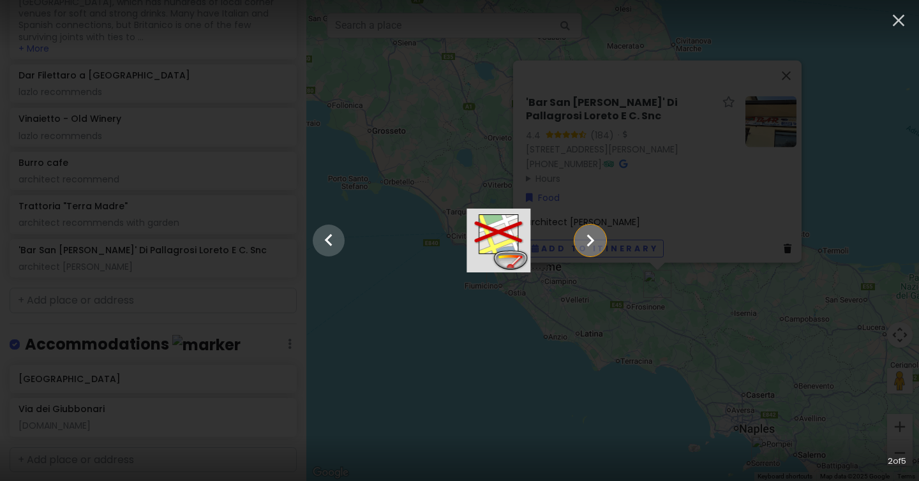
click at [602, 240] on icon "Show slide 3 of 5" at bounding box center [590, 240] width 24 height 31
click at [602, 240] on icon "Show slide 4 of 5" at bounding box center [590, 240] width 24 height 31
click at [602, 240] on icon "Show slide 5 of 5" at bounding box center [590, 240] width 24 height 31
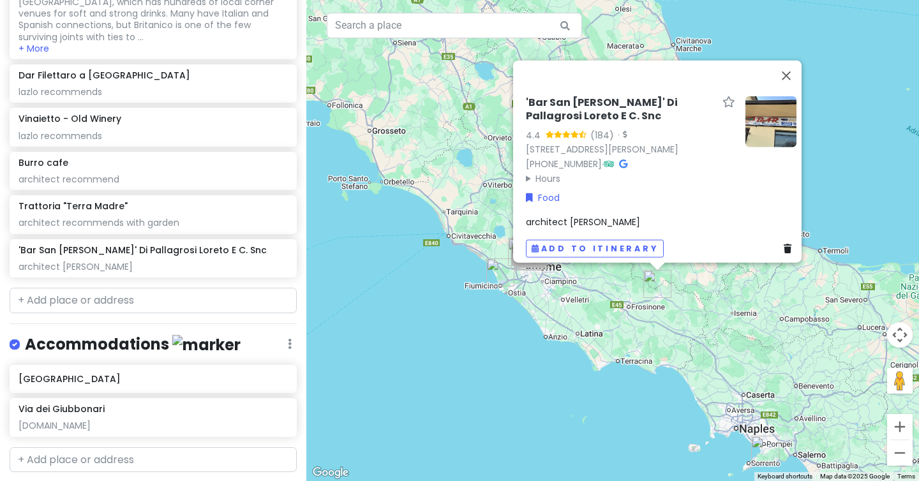
click at [426, 154] on div "'Bar San [PERSON_NAME]' Di Pallagrosi Loreto E C. Snc 4.4 (184) · [STREET_ADDRE…" at bounding box center [612, 240] width 613 height 481
